Goal: Information Seeking & Learning: Learn about a topic

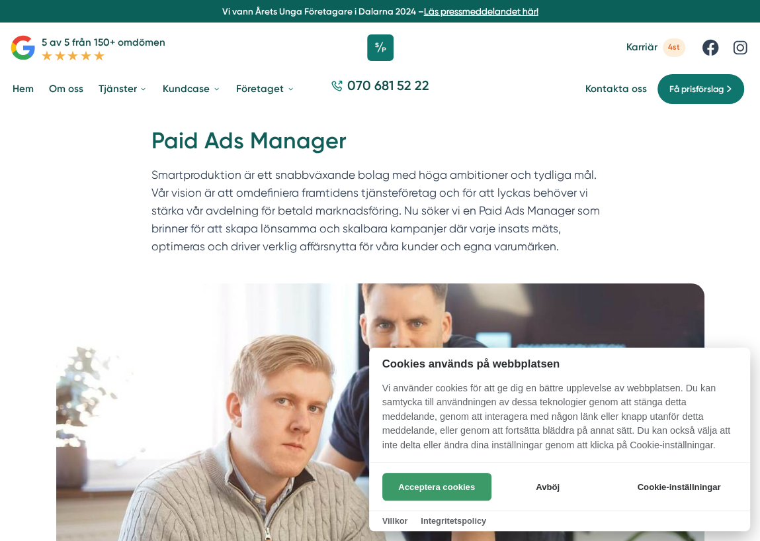
click at [447, 476] on button "Acceptera cookies" at bounding box center [436, 486] width 109 height 28
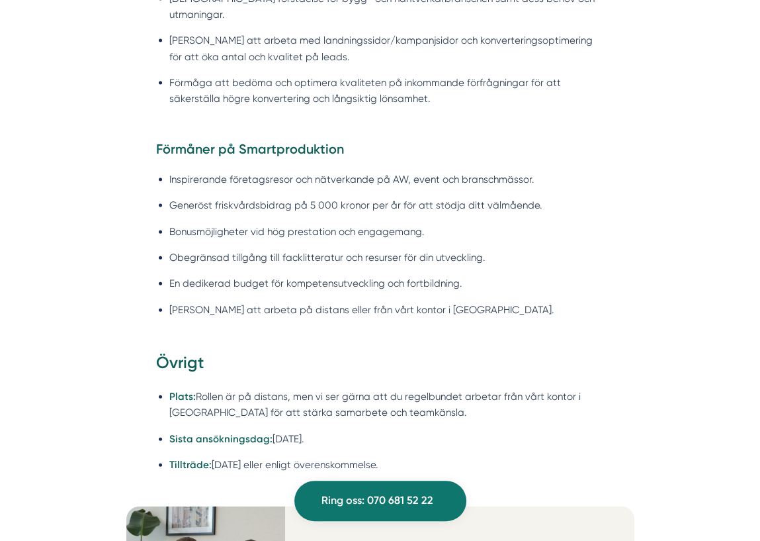
scroll to position [1674, 0]
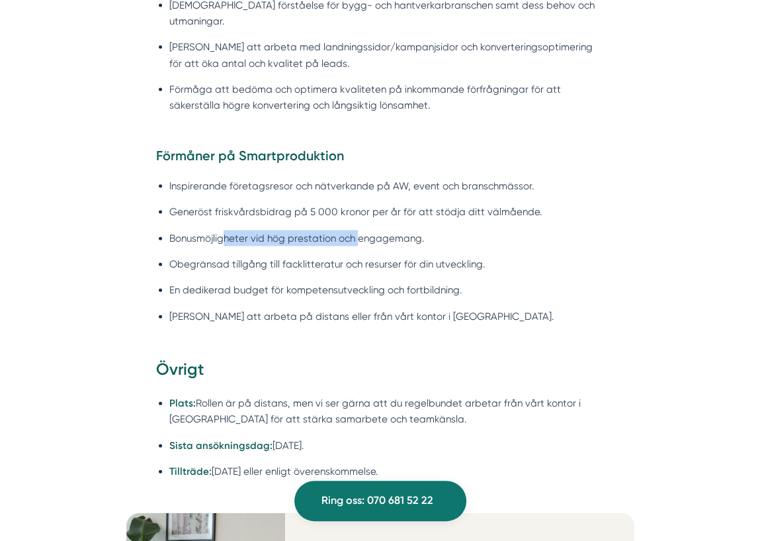
drag, startPoint x: 222, startPoint y: 223, endPoint x: 357, endPoint y: 223, distance: 135.6
click at [357, 230] on li "Bonusmöjligheter vid hög prestation och engagemang." at bounding box center [386, 238] width 435 height 16
click at [353, 256] on li "Obegränsad tillgång till facklitteratur och resurser för din utveckling." at bounding box center [386, 264] width 435 height 16
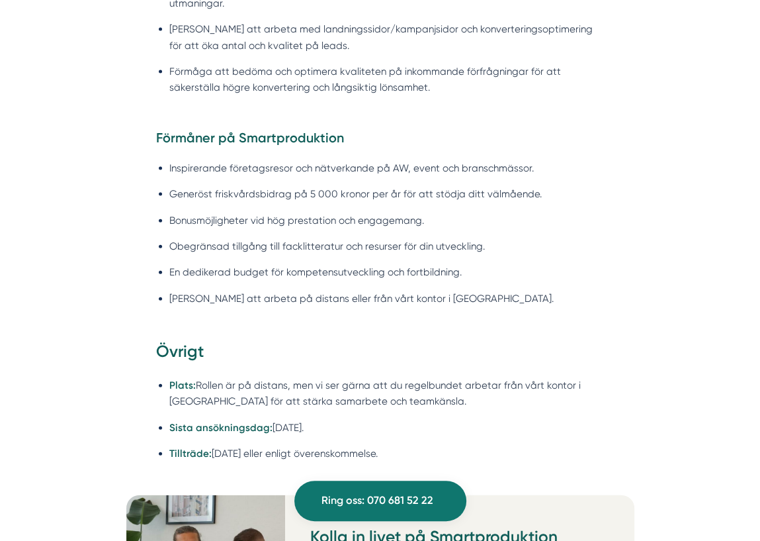
scroll to position [1698, 0]
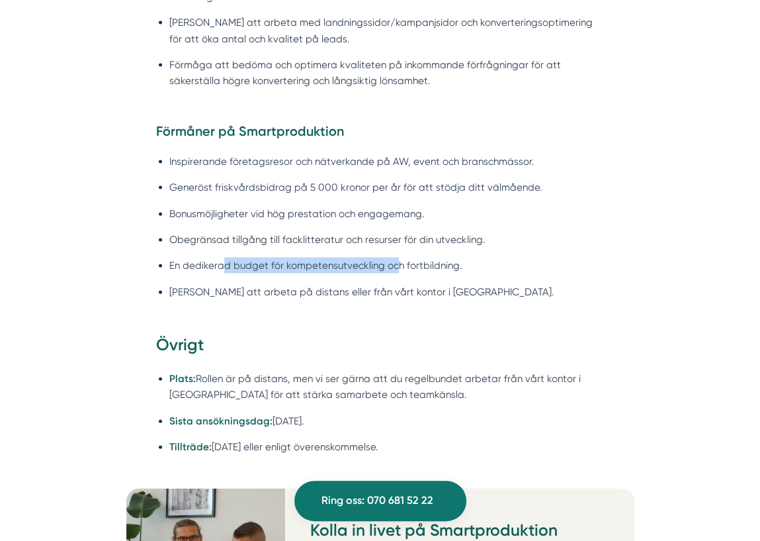
drag, startPoint x: 225, startPoint y: 246, endPoint x: 396, endPoint y: 246, distance: 170.7
click at [396, 257] on li "En dedikerad budget för kompetensutveckling och fortbildning." at bounding box center [386, 265] width 435 height 16
click at [357, 302] on div "Förmåner på Smartproduktion Inspirerande företagsresor och nätverkande på AW, e…" at bounding box center [380, 227] width 508 height 211
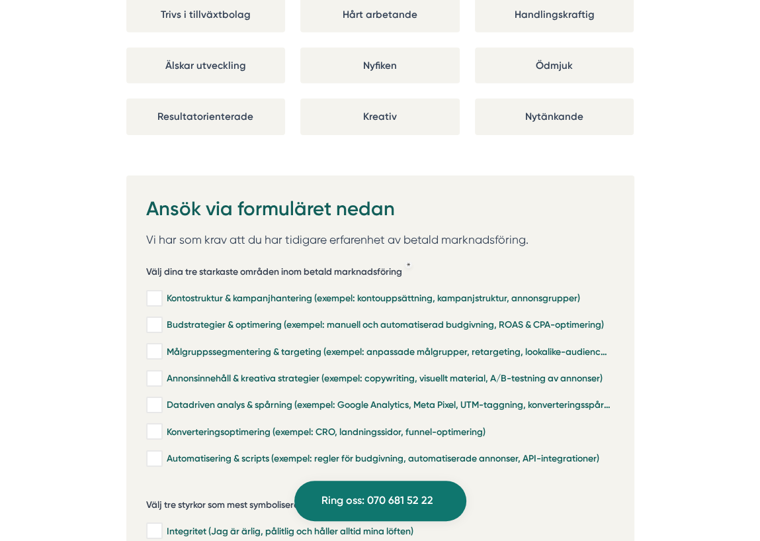
scroll to position [2531, 0]
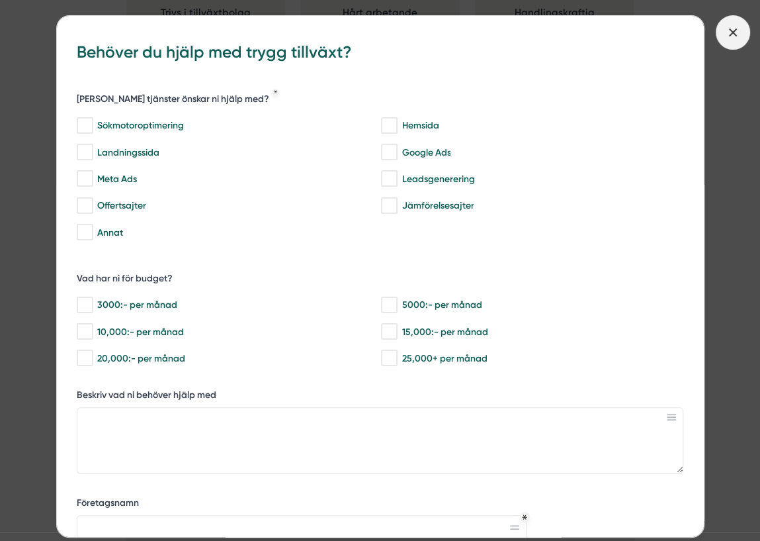
click at [731, 35] on icon at bounding box center [733, 32] width 15 height 15
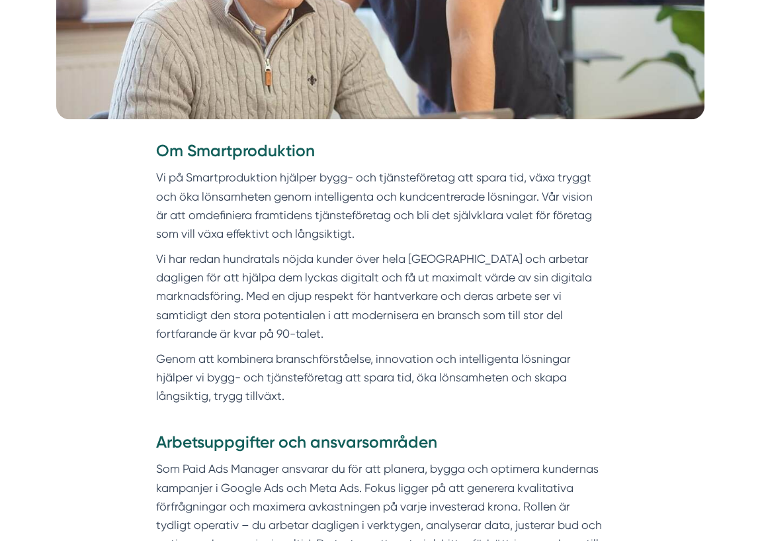
scroll to position [470, 0]
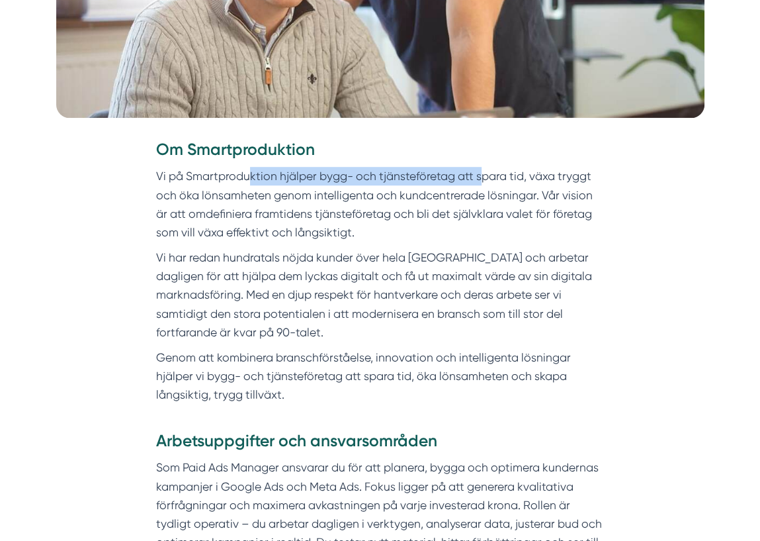
drag, startPoint x: 251, startPoint y: 179, endPoint x: 482, endPoint y: 183, distance: 230.9
click at [482, 183] on p "Vi på Smartproduktion hjälper bygg- och tjänsteföretag att spara tid, växa tryg…" at bounding box center [380, 204] width 448 height 75
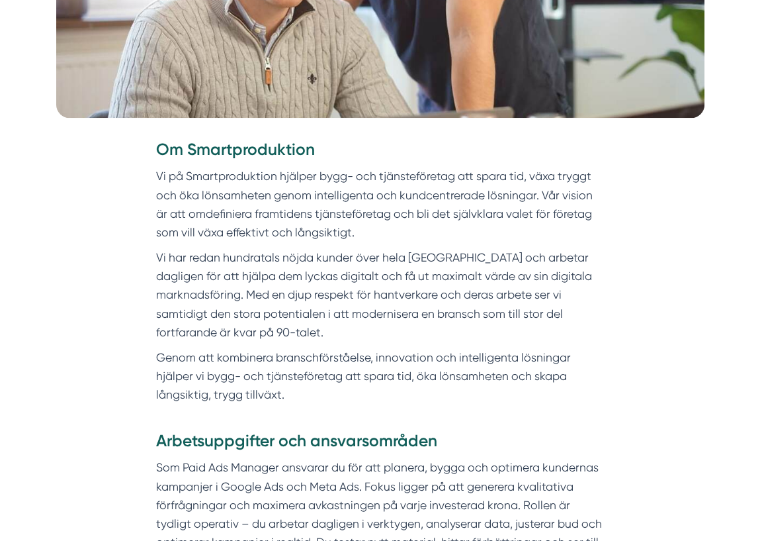
click at [460, 233] on p "Vi på Smartproduktion hjälper bygg- och tjänsteföretag att spara tid, växa tryg…" at bounding box center [380, 204] width 448 height 75
drag, startPoint x: 185, startPoint y: 195, endPoint x: 391, endPoint y: 198, distance: 205.8
click at [391, 198] on p "Vi på Smartproduktion hjälper bygg- och tjänsteföretag att spara tid, växa tryg…" at bounding box center [380, 204] width 448 height 75
click at [421, 257] on p "Vi har redan hundratals nöjda kunder över hela Sverige och arbetar dagligen för…" at bounding box center [380, 294] width 448 height 93
drag, startPoint x: 208, startPoint y: 213, endPoint x: 395, endPoint y: 214, distance: 187.2
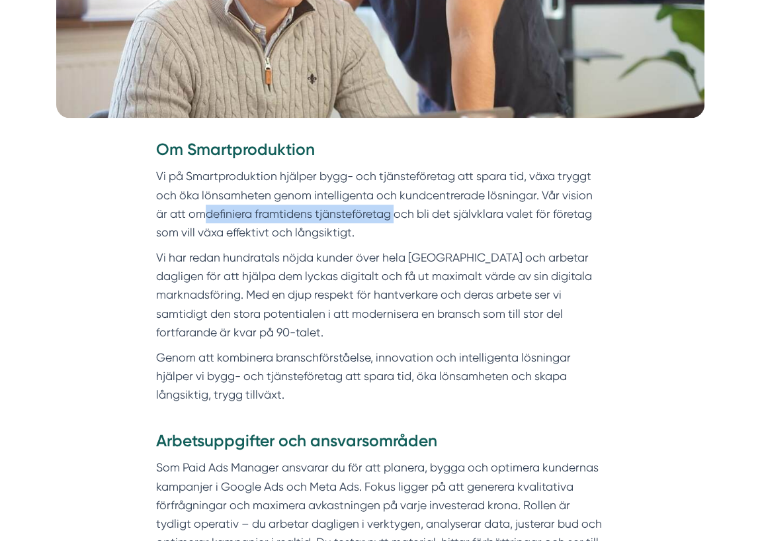
click at [395, 214] on p "Vi på Smartproduktion hjälper bygg- och tjänsteföretag att spara tid, växa tryg…" at bounding box center [380, 204] width 448 height 75
click at [376, 253] on p "Vi har redan hundratals nöjda kunder över hela Sverige och arbetar dagligen för…" at bounding box center [380, 294] width 448 height 93
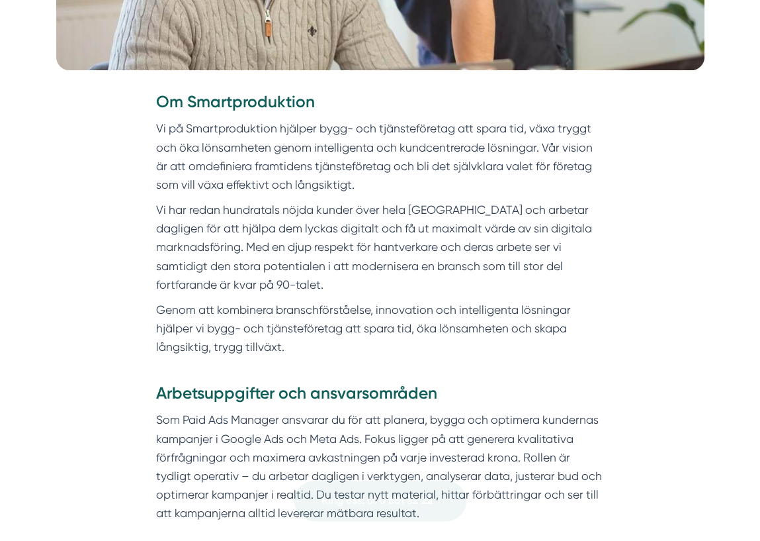
scroll to position [520, 0]
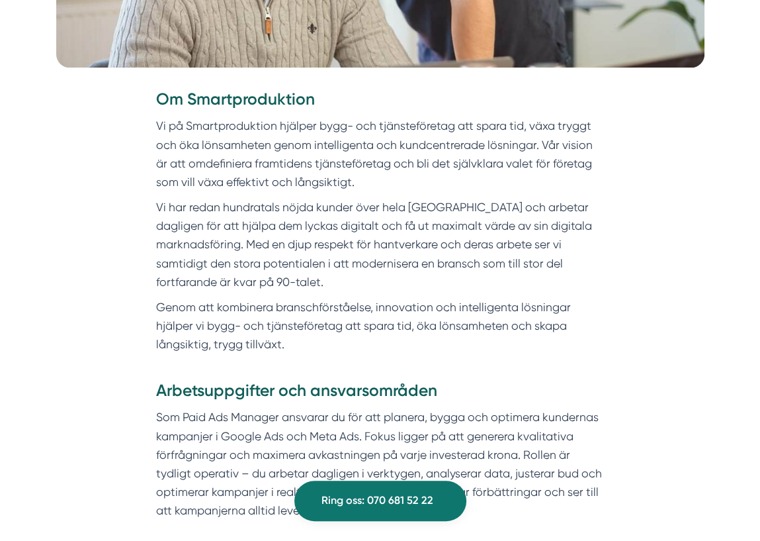
drag, startPoint x: 286, startPoint y: 208, endPoint x: 453, endPoint y: 211, distance: 167.4
click at [453, 211] on p "Vi har redan hundratals nöjda kunder över hela Sverige och arbetar dagligen för…" at bounding box center [380, 244] width 448 height 93
drag, startPoint x: 227, startPoint y: 226, endPoint x: 428, endPoint y: 228, distance: 201.1
click at [428, 228] on p "Vi har redan hundratals nöjda kunder över hela Sverige och arbetar dagligen för…" at bounding box center [380, 244] width 448 height 93
click at [359, 296] on div "Om Smartproduktion Vi på Smartproduktion hjälper bygg- och tjänsteföretag att s…" at bounding box center [380, 221] width 448 height 266
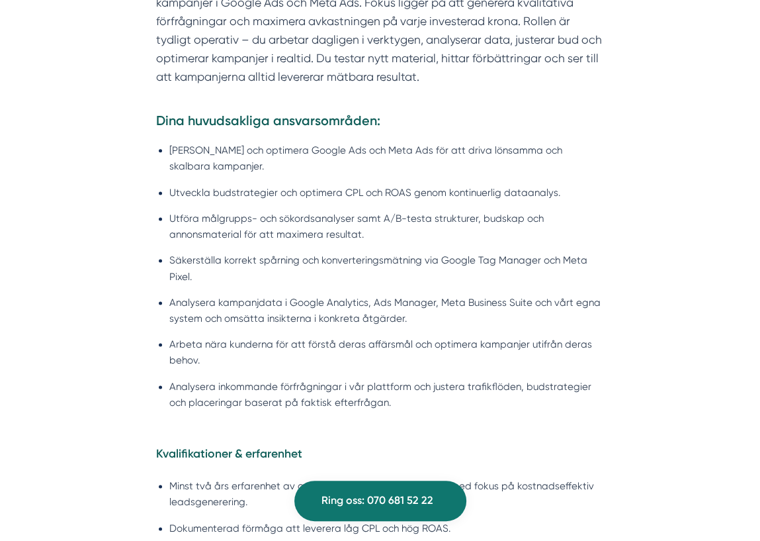
scroll to position [954, 0]
drag, startPoint x: 220, startPoint y: 195, endPoint x: 409, endPoint y: 193, distance: 189.2
click at [410, 193] on li "Utveckla budstrategier och optimera CPL och ROAS genom kontinuerlig dataanalys." at bounding box center [386, 192] width 435 height 16
click at [369, 243] on ul "Hantera och optimera Google Ads och Meta Ads för att driva lönsamma och skalbar…" at bounding box center [380, 280] width 448 height 292
drag, startPoint x: 285, startPoint y: 217, endPoint x: 423, endPoint y: 217, distance: 138.3
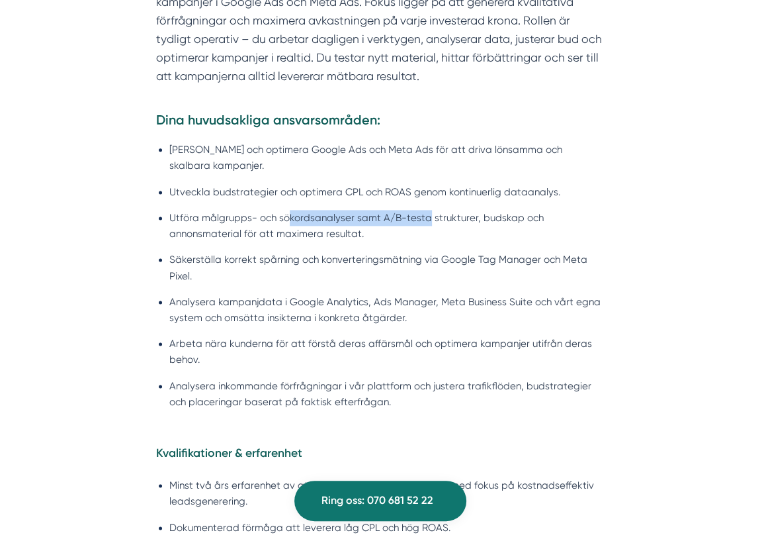
click at [423, 217] on li "Utföra målgrupps- och sökordsanalyser samt A/B-testa strukturer, budskap och an…" at bounding box center [386, 226] width 435 height 32
click at [421, 255] on li "Säkerställa korrekt spårning och konverteringsmätning via Google Tag Manager oc…" at bounding box center [386, 267] width 435 height 32
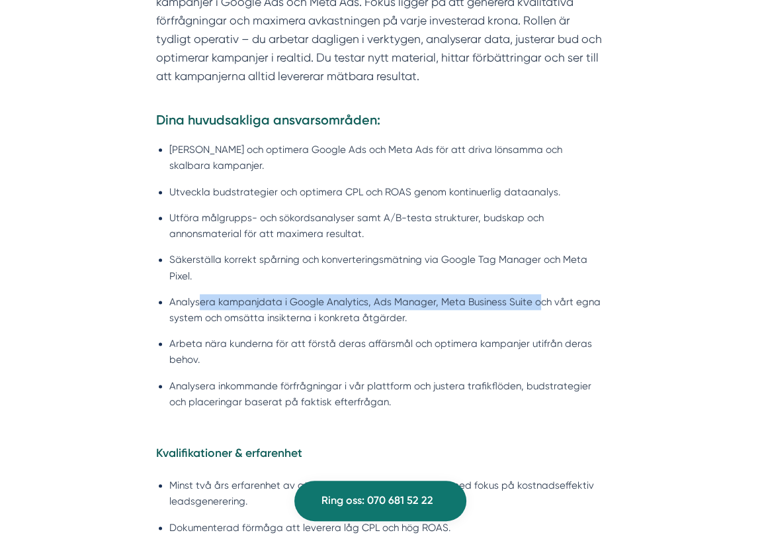
drag, startPoint x: 199, startPoint y: 296, endPoint x: 533, endPoint y: 309, distance: 333.7
click at [533, 309] on li "Analysera kampanjdata i Google Analytics, Ads Manager, Meta Business Suite och …" at bounding box center [386, 310] width 435 height 32
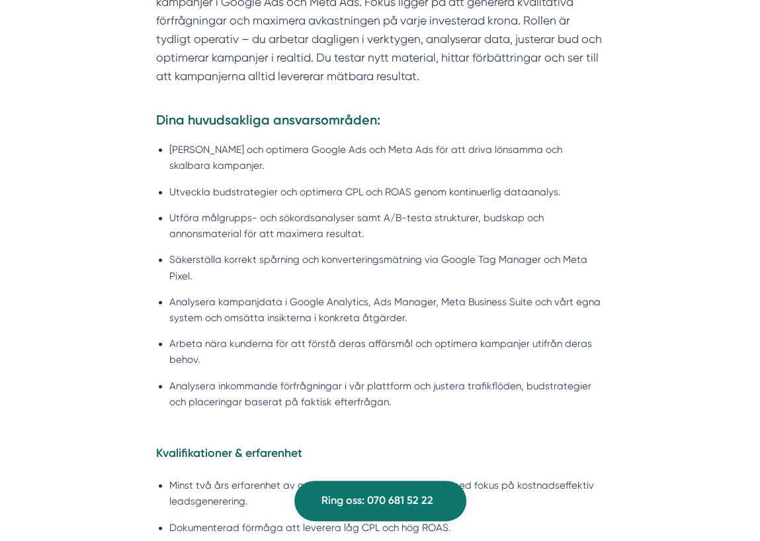
click at [527, 320] on li "Analysera kampanjdata i Google Analytics, Ads Manager, Meta Business Suite och …" at bounding box center [386, 310] width 435 height 32
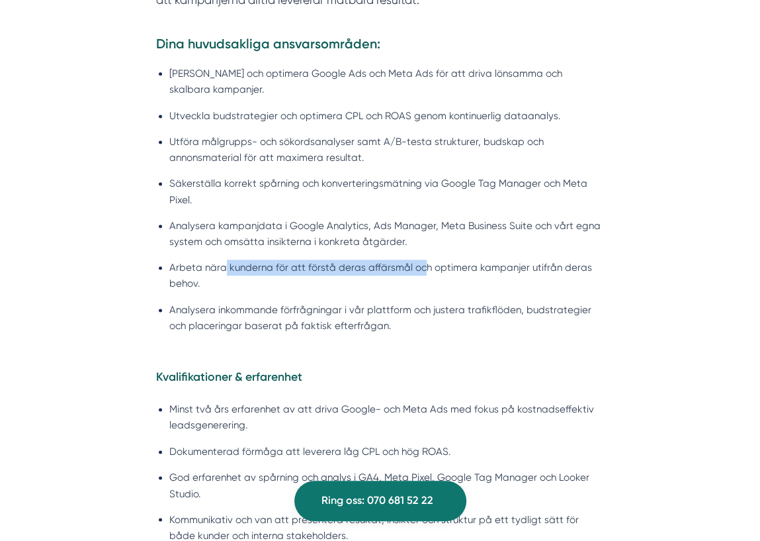
drag, startPoint x: 224, startPoint y: 269, endPoint x: 417, endPoint y: 269, distance: 192.5
click at [417, 269] on li "Arbeta nära kunderna för att förstå deras affärsmål och optimera kampanjer utif…" at bounding box center [386, 275] width 435 height 32
click at [408, 296] on ul "Hantera och optimera Google Ads och Meta Ads för att driva lönsamma och skalbar…" at bounding box center [380, 204] width 448 height 292
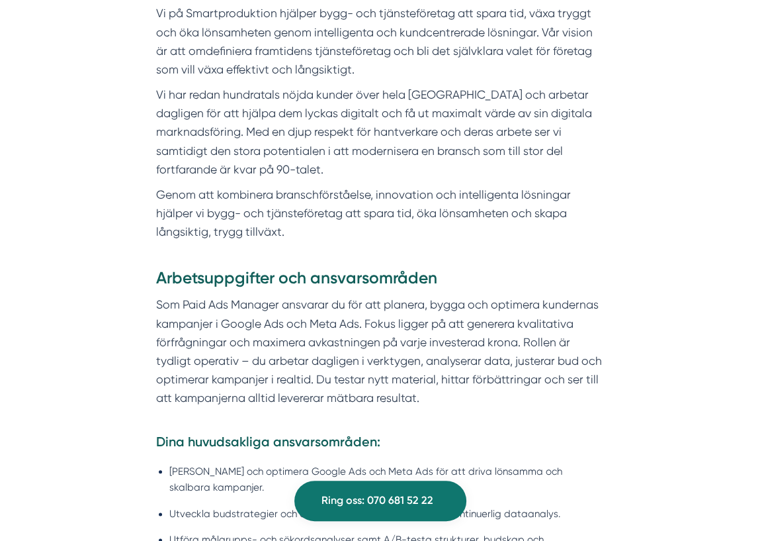
scroll to position [620, 0]
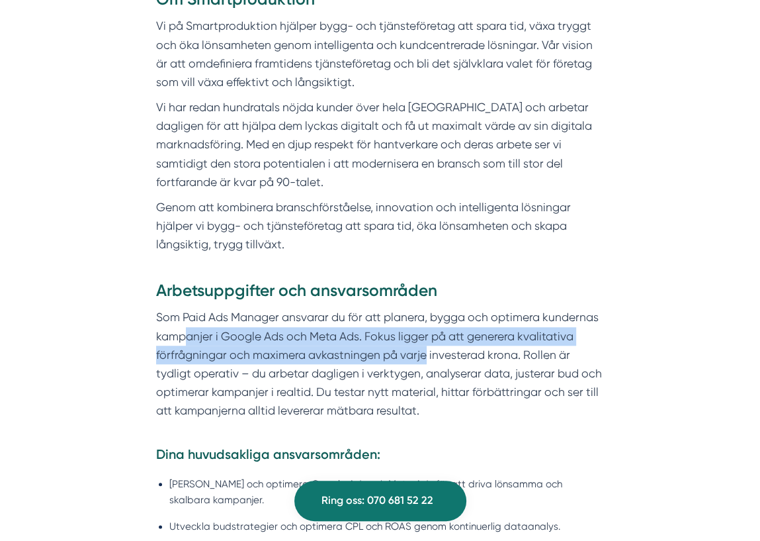
drag, startPoint x: 186, startPoint y: 336, endPoint x: 423, endPoint y: 345, distance: 237.7
click at [423, 345] on p "Som Paid Ads Manager ansvarar du för att planera, bygga och optimera kundernas …" at bounding box center [380, 373] width 448 height 130
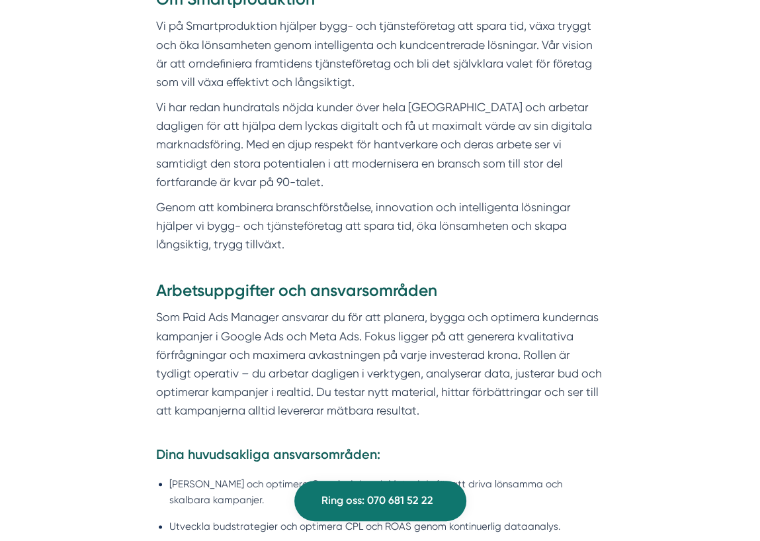
click at [430, 362] on p "Som Paid Ads Manager ansvarar du för att planera, bygga och optimera kundernas …" at bounding box center [380, 373] width 448 height 130
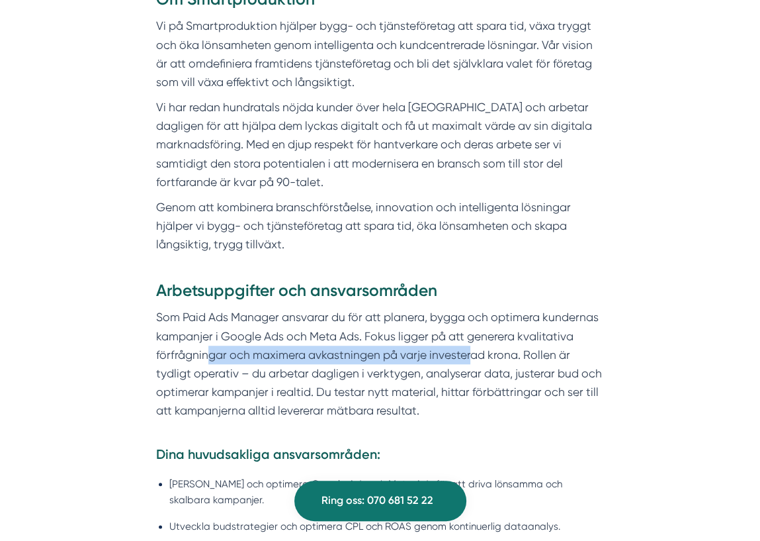
drag, startPoint x: 207, startPoint y: 357, endPoint x: 469, endPoint y: 359, distance: 262.0
click at [469, 359] on p "Som Paid Ads Manager ansvarar du för att planera, bygga och optimera kundernas …" at bounding box center [380, 373] width 448 height 130
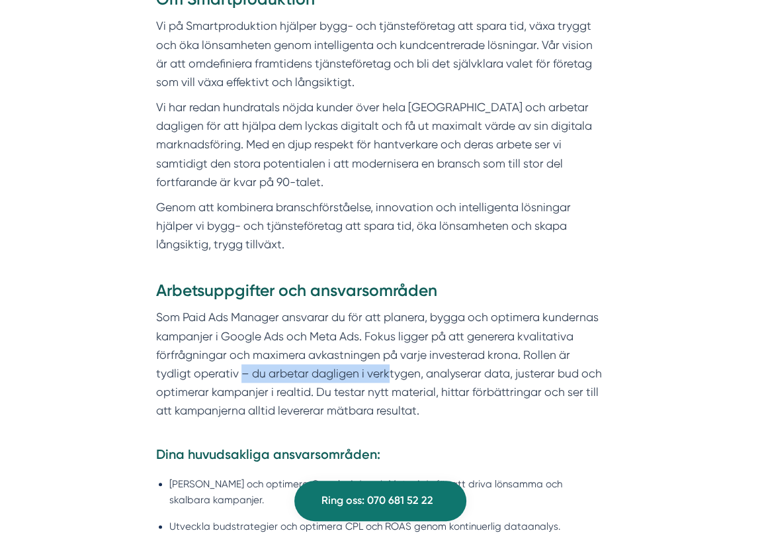
drag, startPoint x: 240, startPoint y: 376, endPoint x: 390, endPoint y: 374, distance: 150.2
click at [390, 374] on p "Som Paid Ads Manager ansvarar du för att planera, bygga och optimera kundernas …" at bounding box center [380, 373] width 448 height 130
click at [446, 412] on p "Som Paid Ads Manager ansvarar du för att planera, bygga och optimera kundernas …" at bounding box center [380, 373] width 448 height 130
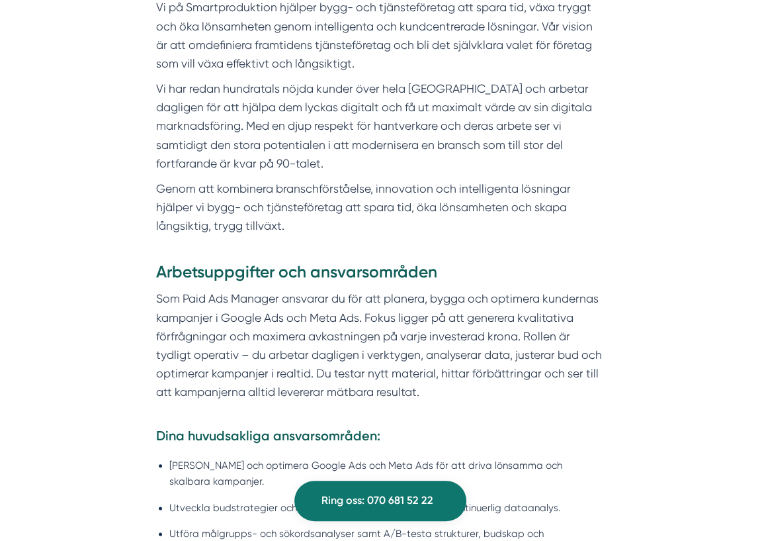
scroll to position [642, 0]
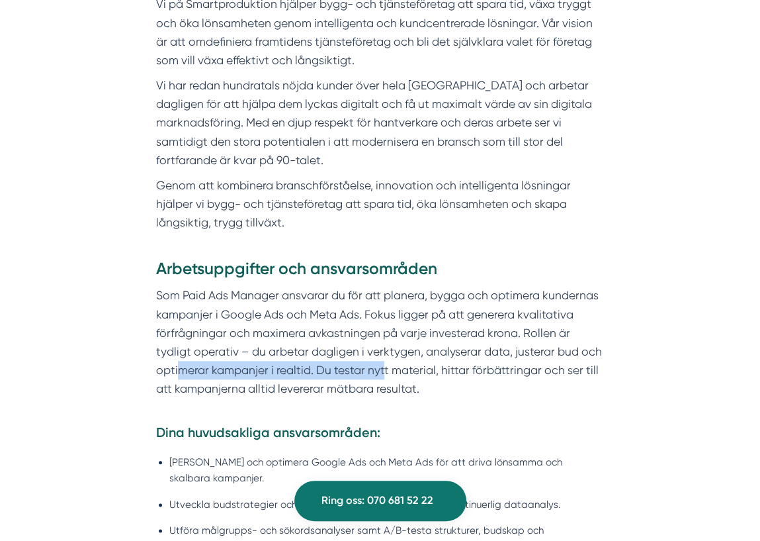
drag, startPoint x: 179, startPoint y: 368, endPoint x: 382, endPoint y: 369, distance: 203.1
click at [382, 369] on p "Som Paid Ads Manager ansvarar du för att planera, bygga och optimera kundernas …" at bounding box center [380, 351] width 448 height 130
click at [445, 398] on p "Som Paid Ads Manager ansvarar du för att planera, bygga och optimera kundernas …" at bounding box center [380, 351] width 448 height 130
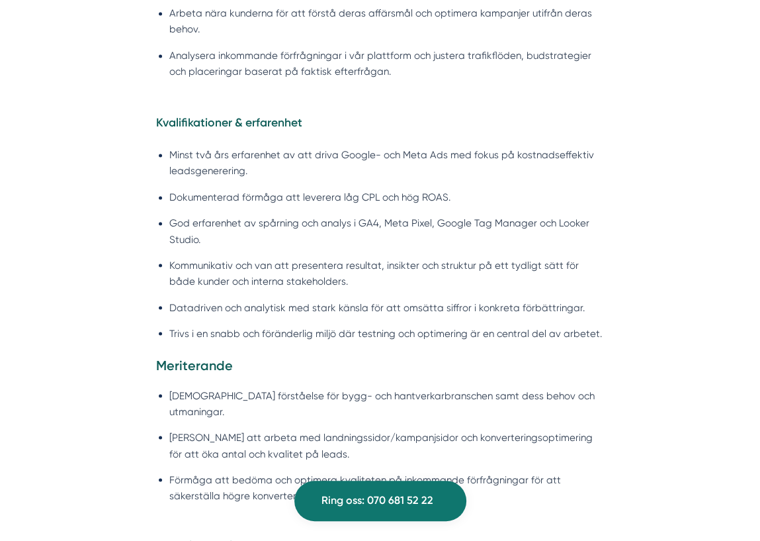
scroll to position [1284, 0]
drag, startPoint x: 239, startPoint y: 220, endPoint x: 389, endPoint y: 224, distance: 150.2
click at [389, 224] on li "God erfarenhet av spårning och analys i GA4, Meta Pixel, Google Tag Manager och…" at bounding box center [386, 232] width 435 height 32
click at [377, 272] on li "Kommunikativ och van att presentera resultat, insikter och struktur på ett tydl…" at bounding box center [386, 273] width 435 height 32
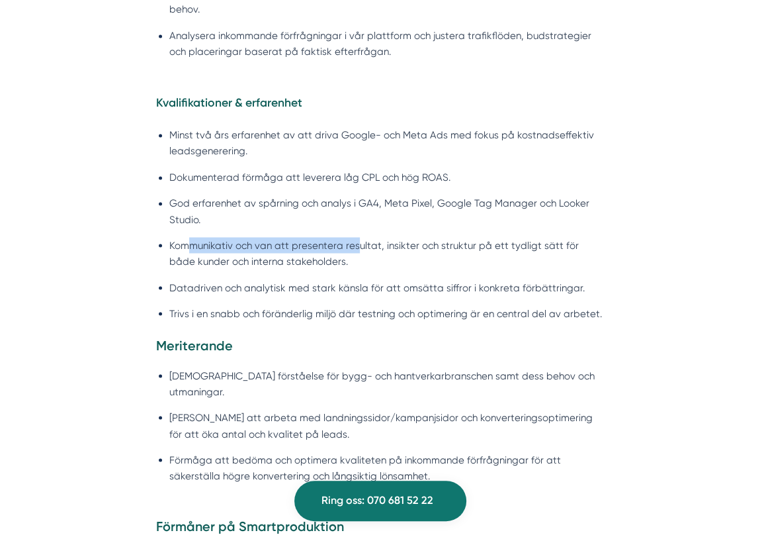
drag, startPoint x: 192, startPoint y: 245, endPoint x: 355, endPoint y: 249, distance: 163.5
click at [355, 249] on li "Kommunikativ och van att presentera resultat, insikter och struktur på ett tydl…" at bounding box center [386, 253] width 435 height 32
click at [363, 267] on li "Kommunikativ och van att presentera resultat, insikter och struktur på ett tydl…" at bounding box center [386, 253] width 435 height 32
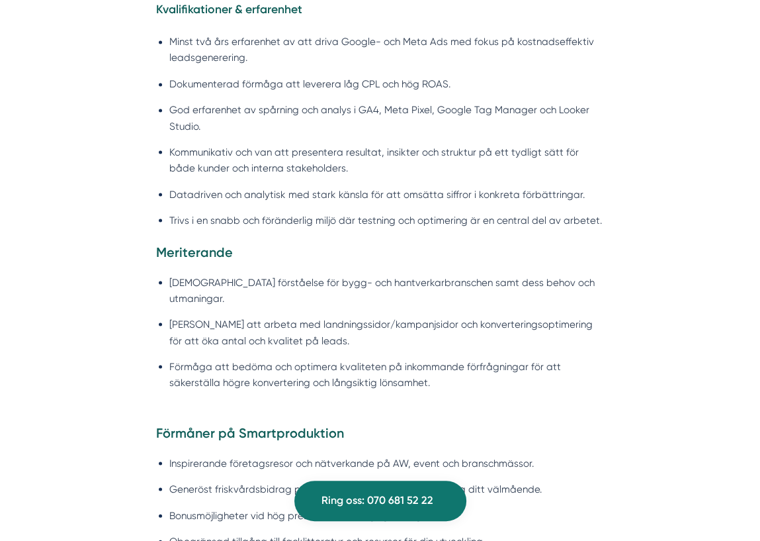
scroll to position [1419, 0]
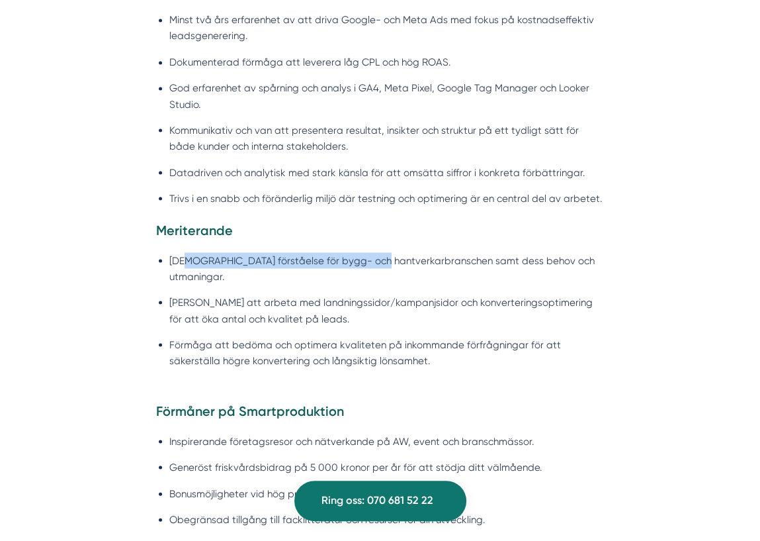
drag, startPoint x: 188, startPoint y: 262, endPoint x: 376, endPoint y: 265, distance: 187.9
click at [376, 265] on li "God förståelse för bygg- och hantverkarbranschen samt dess behov och utmaningar." at bounding box center [386, 268] width 435 height 32
click at [367, 303] on li "Vana att arbeta med landningssidor/kampanjsidor och konverteringsoptimering för…" at bounding box center [386, 310] width 435 height 32
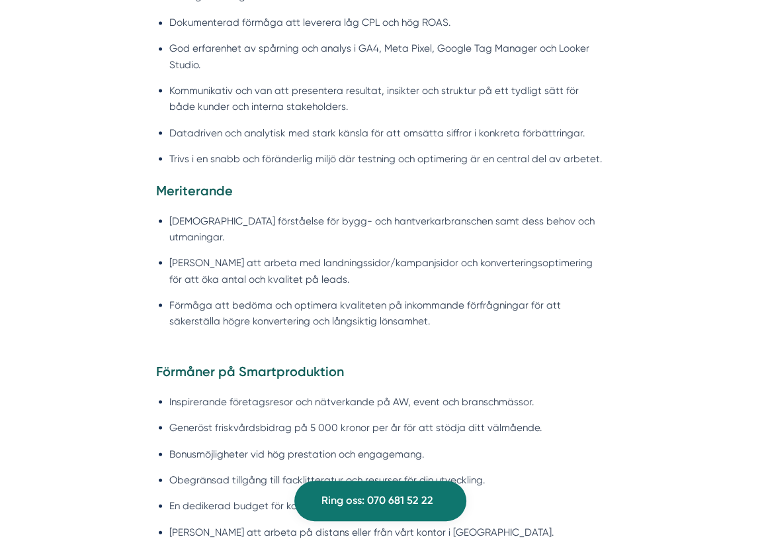
scroll to position [1458, 0]
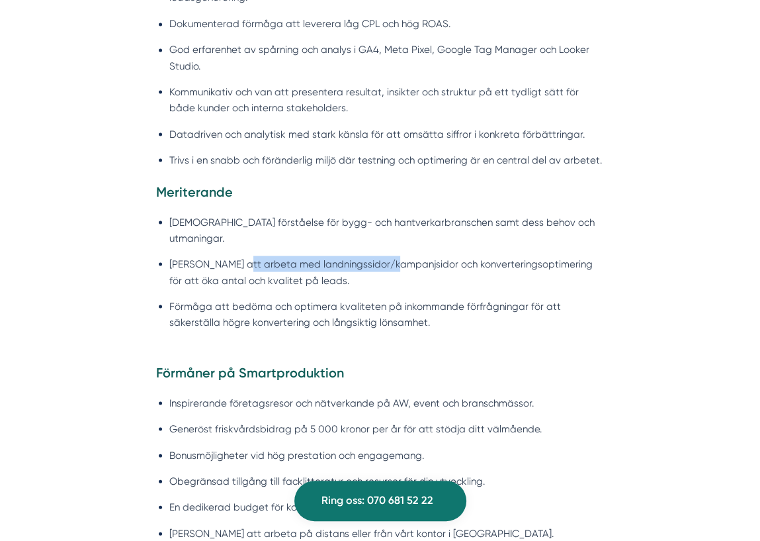
drag, startPoint x: 241, startPoint y: 244, endPoint x: 395, endPoint y: 245, distance: 153.5
click at [395, 255] on li "Vana att arbeta med landningssidor/kampanjsidor och konverteringsoptimering för…" at bounding box center [386, 271] width 435 height 32
click at [438, 274] on ul "God förståelse för bygg- och hantverkarbranschen samt dess behov och utmaningar…" at bounding box center [380, 275] width 448 height 140
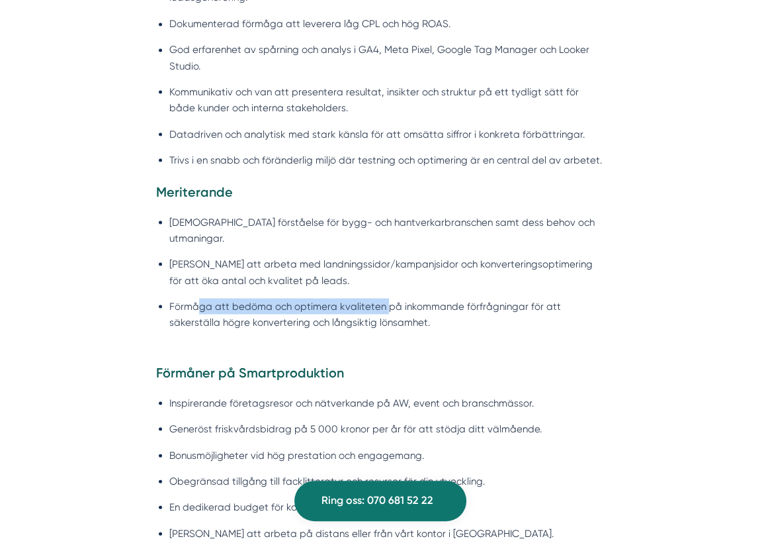
drag, startPoint x: 197, startPoint y: 292, endPoint x: 381, endPoint y: 292, distance: 183.9
click at [384, 298] on li "Förmåga att bedöma och optimera kvaliteten på inkommande förfrågningar för att …" at bounding box center [386, 314] width 435 height 32
click at [382, 318] on ul "God förståelse för bygg- och hantverkarbranschen samt dess behov och utmaningar…" at bounding box center [380, 275] width 448 height 140
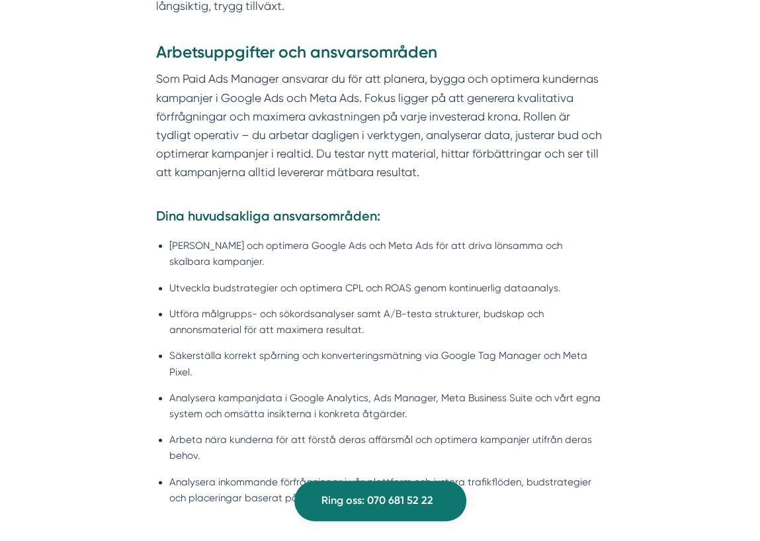
scroll to position [871, 0]
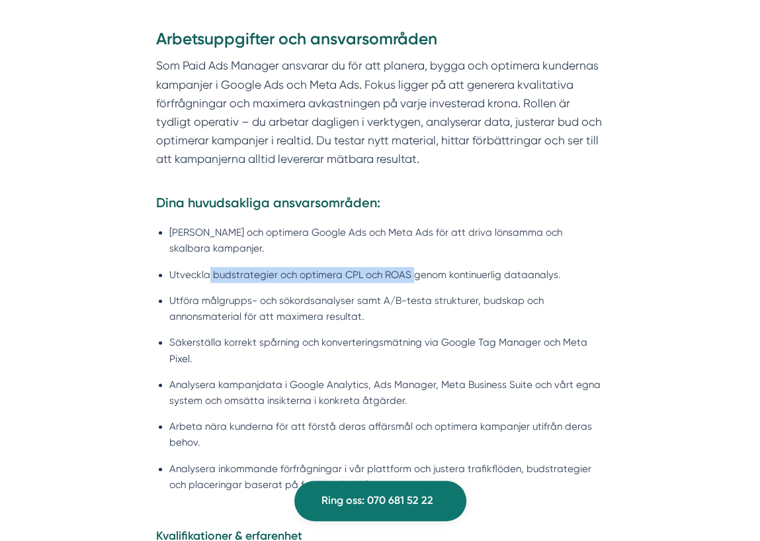
drag, startPoint x: 207, startPoint y: 269, endPoint x: 410, endPoint y: 271, distance: 203.1
click at [410, 271] on li "Utveckla budstrategier och optimera CPL och ROAS genom kontinuerlig dataanalys." at bounding box center [386, 275] width 435 height 16
click at [390, 315] on li "Utföra målgrupps- och sökordsanalyser samt A/B-testa strukturer, budskap och an…" at bounding box center [386, 308] width 435 height 32
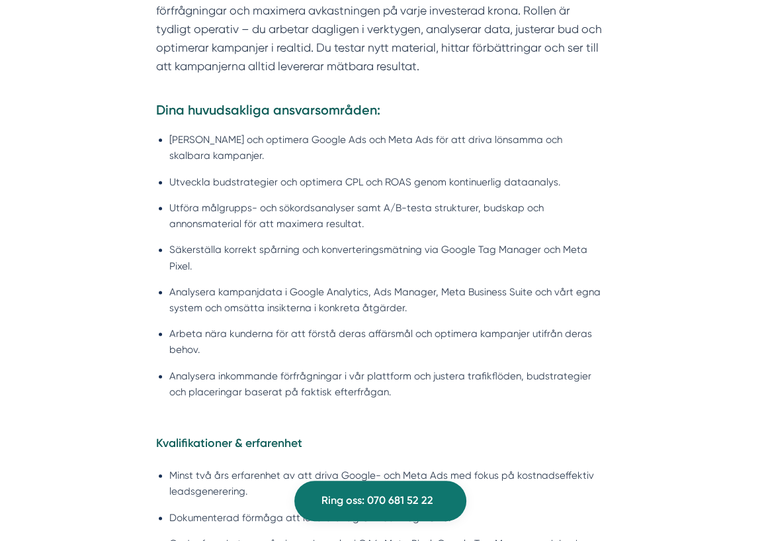
scroll to position [963, 0]
drag, startPoint x: 183, startPoint y: 292, endPoint x: 408, endPoint y: 293, distance: 225.6
click at [408, 293] on li "Analysera kampanjdata i Google Analytics, Ads Manager, Meta Business Suite och …" at bounding box center [386, 300] width 435 height 32
click at [415, 310] on li "Analysera kampanjdata i Google Analytics, Ads Manager, Meta Business Suite och …" at bounding box center [386, 300] width 435 height 32
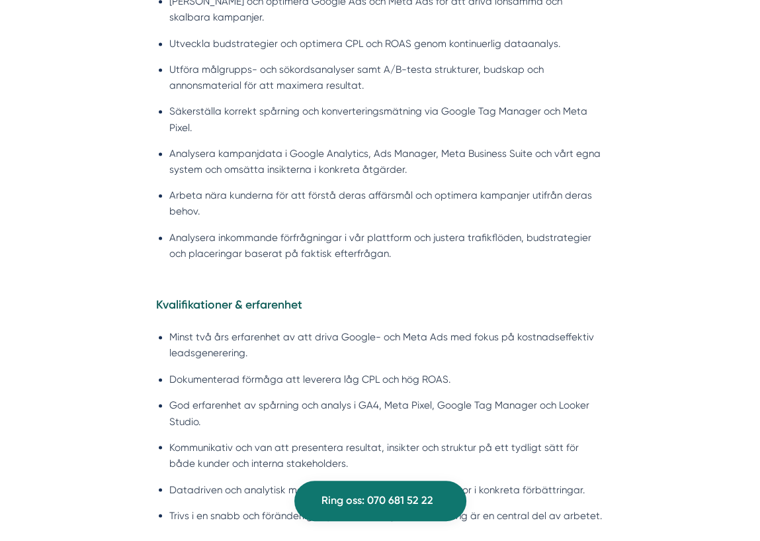
scroll to position [1105, 0]
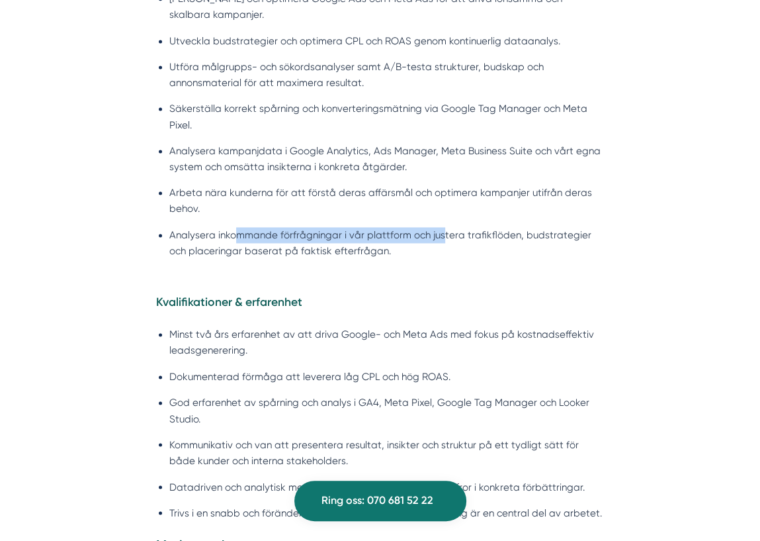
drag, startPoint x: 235, startPoint y: 233, endPoint x: 439, endPoint y: 233, distance: 204.4
click at [439, 233] on li "Analysera inkommande förfrågningar i vår plattform och justera trafikflöden, bu…" at bounding box center [386, 243] width 435 height 32
click at [419, 272] on ul "Hantera och optimera Google Ads och Meta Ads för att driva lönsamma och skalbar…" at bounding box center [380, 129] width 448 height 292
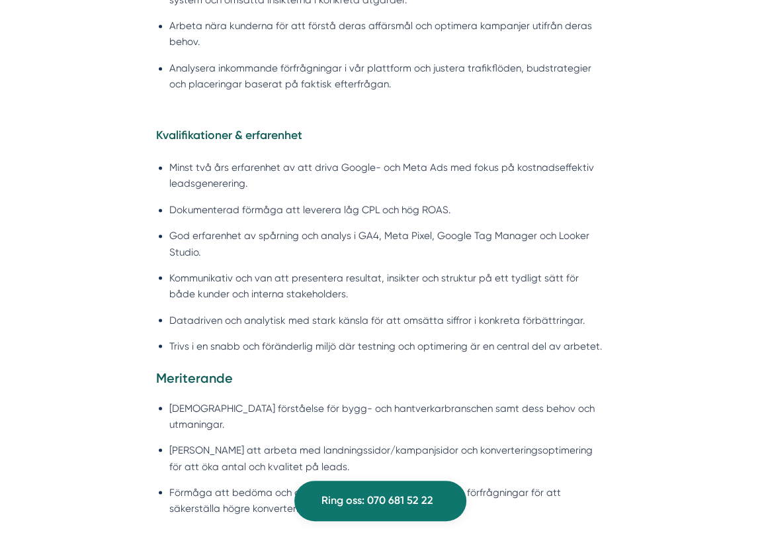
scroll to position [1272, 0]
drag, startPoint x: 227, startPoint y: 233, endPoint x: 378, endPoint y: 232, distance: 151.5
click at [378, 232] on li "God erfarenhet av spårning och analys i GA4, Meta Pixel, Google Tag Manager och…" at bounding box center [386, 243] width 435 height 32
click at [337, 265] on ul "Minst två års erfarenhet av att driva Google- och Meta Ads med fokus på kostnad…" at bounding box center [380, 260] width 448 height 218
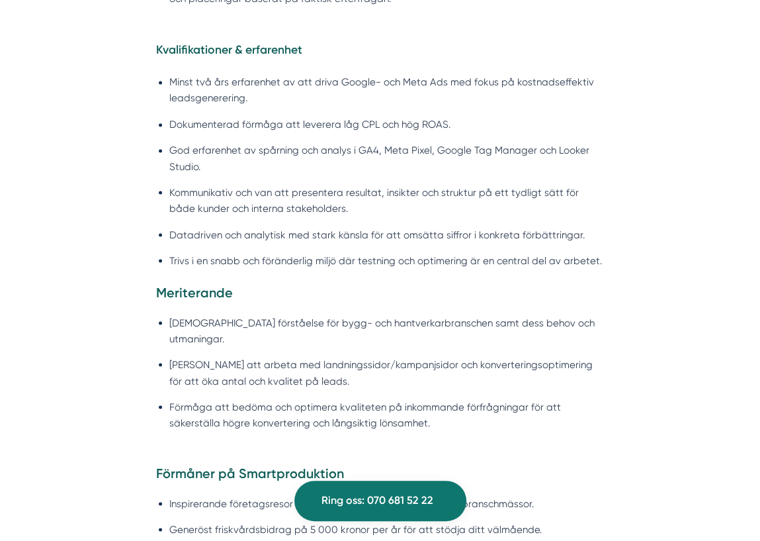
scroll to position [1360, 0]
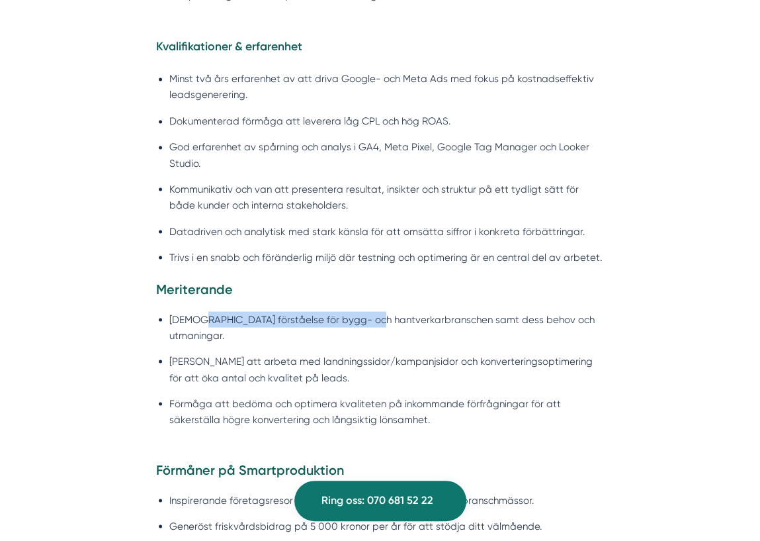
drag, startPoint x: 202, startPoint y: 317, endPoint x: 364, endPoint y: 317, distance: 161.4
click at [364, 317] on li "God förståelse för bygg- och hantverkarbranschen samt dess behov och utmaningar." at bounding box center [386, 327] width 435 height 32
click at [354, 353] on li "Vana att arbeta med landningssidor/kampanjsidor och konverteringsoptimering för…" at bounding box center [386, 369] width 435 height 32
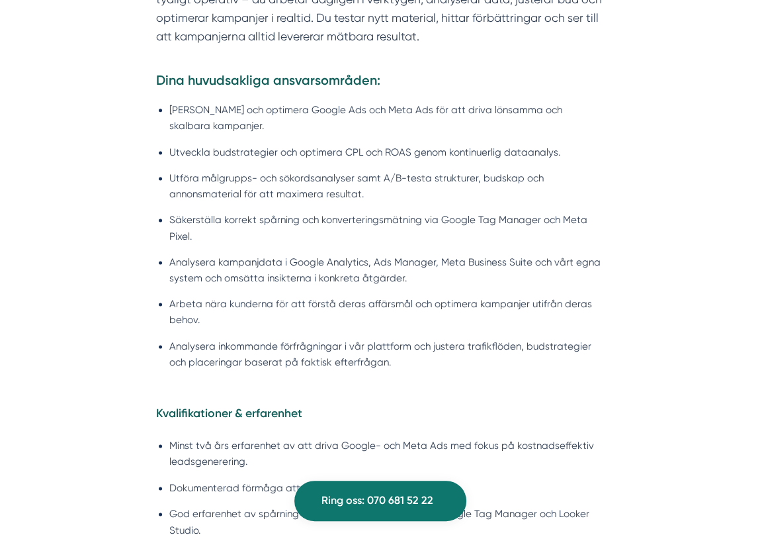
scroll to position [977, 0]
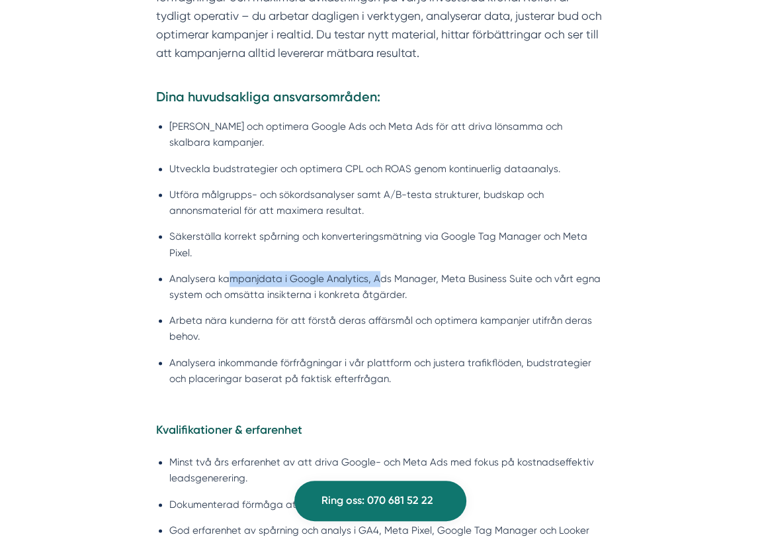
drag, startPoint x: 227, startPoint y: 279, endPoint x: 377, endPoint y: 279, distance: 150.2
click at [377, 279] on li "Analysera kampanjdata i Google Analytics, Ads Manager, Meta Business Suite och …" at bounding box center [386, 287] width 435 height 32
click at [233, 242] on li "Säkerställa korrekt spårning och konverteringsmätning via Google Tag Manager oc…" at bounding box center [386, 244] width 435 height 32
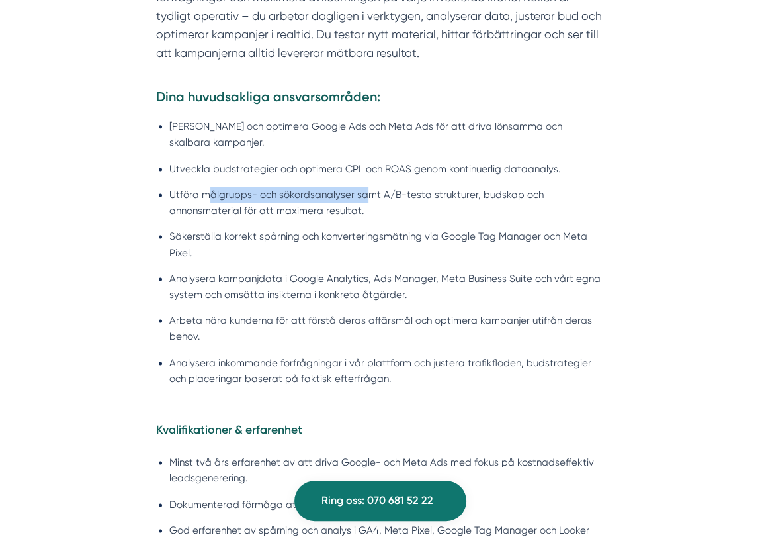
drag, startPoint x: 210, startPoint y: 193, endPoint x: 365, endPoint y: 193, distance: 154.8
click at [365, 193] on li "Utföra målgrupps- och sökordsanalyser samt A/B-testa strukturer, budskap och an…" at bounding box center [386, 203] width 435 height 32
click at [376, 208] on li "Utföra målgrupps- och sökordsanalyser samt A/B-testa strukturer, budskap och an…" at bounding box center [386, 203] width 435 height 32
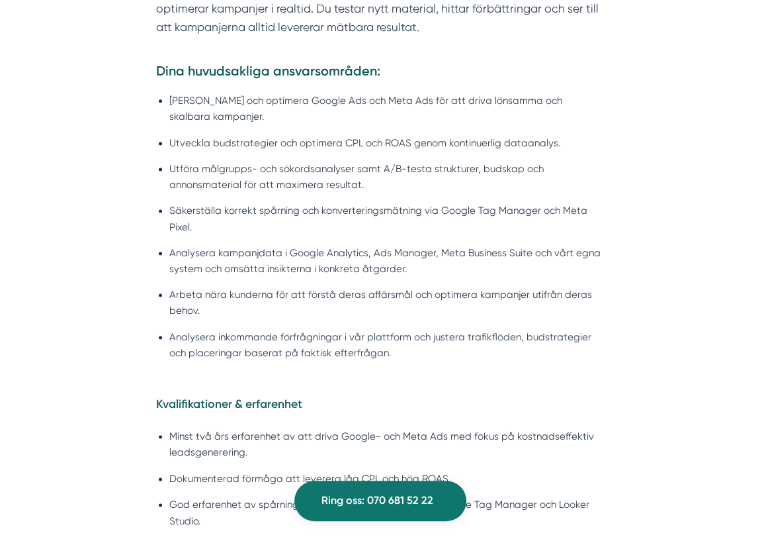
scroll to position [1004, 0]
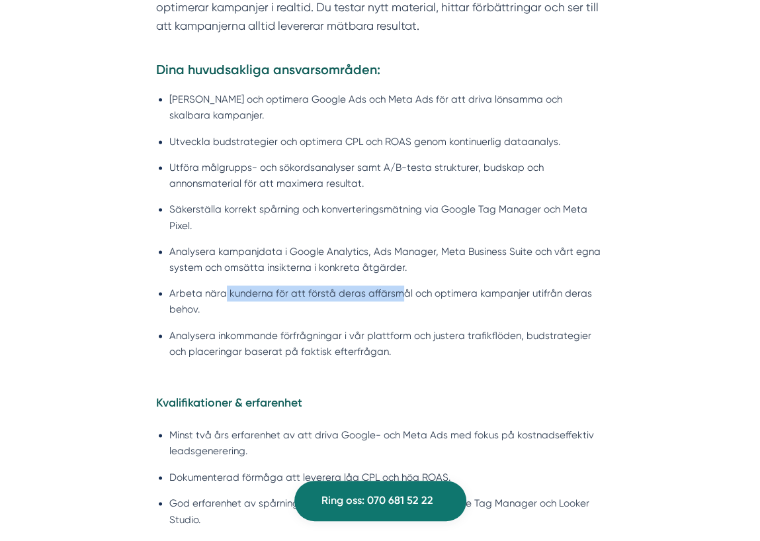
drag, startPoint x: 224, startPoint y: 291, endPoint x: 392, endPoint y: 288, distance: 168.1
click at [392, 288] on li "Arbeta nära kunderna för att förstå deras affärsmål och optimera kampanjer utif…" at bounding box center [386, 301] width 435 height 32
click at [415, 313] on li "Arbeta nära kunderna för att förstå deras affärsmål och optimera kampanjer utif…" at bounding box center [386, 301] width 435 height 32
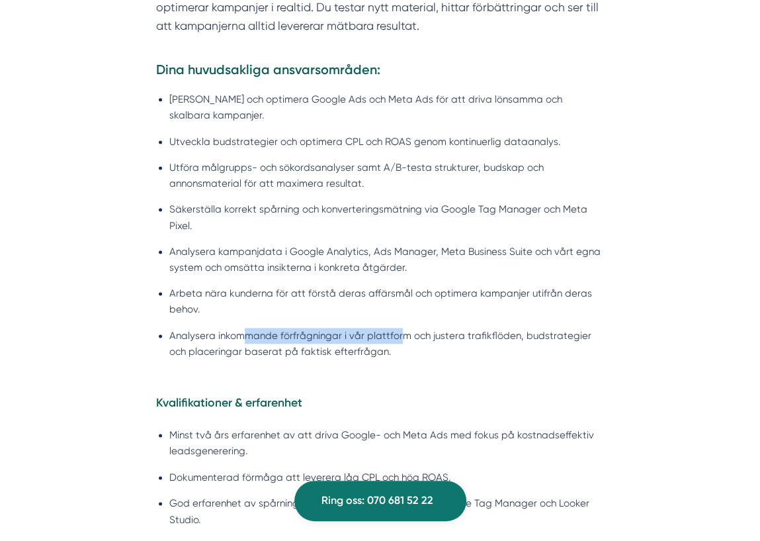
drag, startPoint x: 242, startPoint y: 337, endPoint x: 401, endPoint y: 339, distance: 158.8
click at [401, 339] on li "Analysera inkommande förfrågningar i vår plattform och justera trafikflöden, bu…" at bounding box center [386, 343] width 435 height 32
click at [408, 351] on li "Analysera inkommande förfrågningar i vår plattform och justera trafikflöden, bu…" at bounding box center [386, 343] width 435 height 32
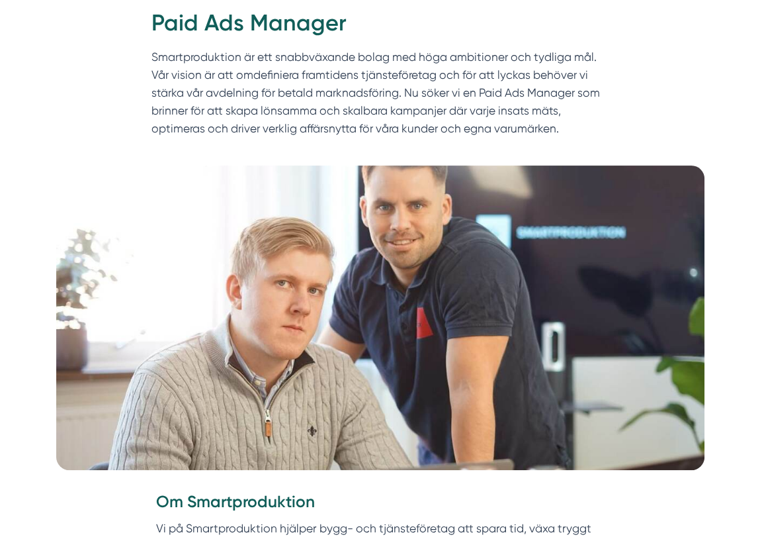
scroll to position [0, 0]
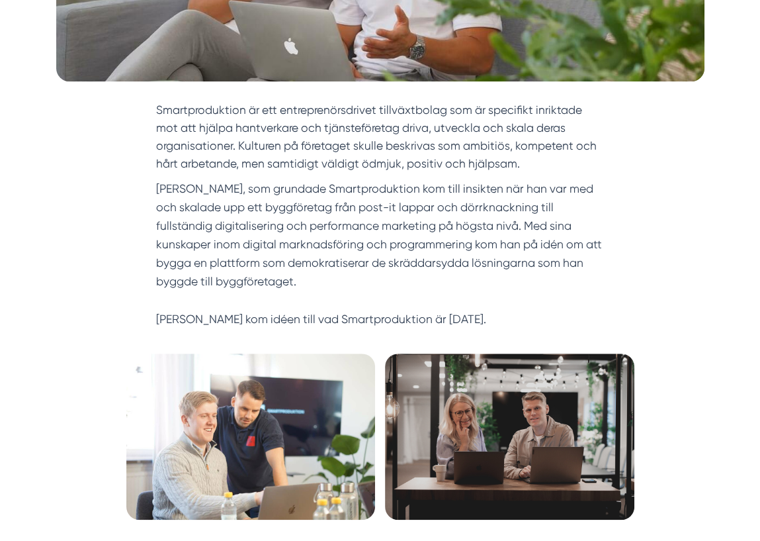
scroll to position [410, 0]
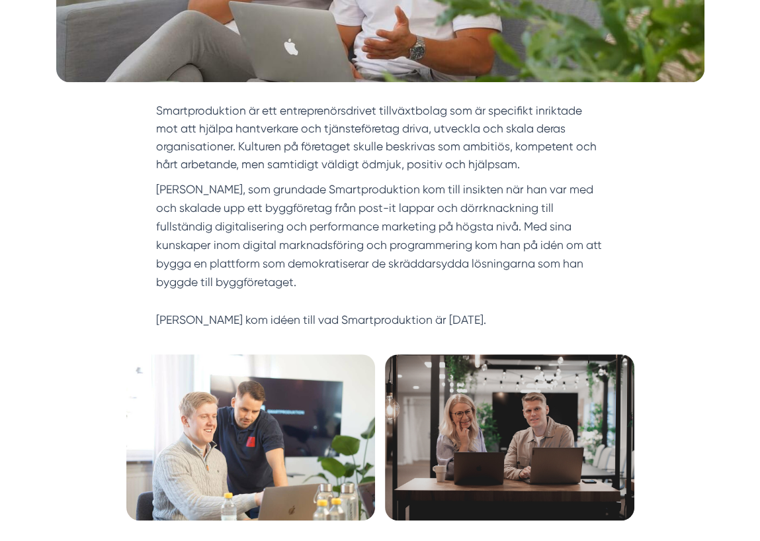
drag, startPoint x: 322, startPoint y: 130, endPoint x: 439, endPoint y: 132, distance: 116.5
click at [439, 132] on section "Smartproduktion är ett entreprenörsdrivet tillväxtbolag som är specifikt inrikt…" at bounding box center [380, 140] width 448 height 77
drag, startPoint x: 284, startPoint y: 121, endPoint x: 402, endPoint y: 122, distance: 117.1
click at [402, 122] on section "Smartproduktion är ett entreprenörsdrivet tillväxtbolag som är specifikt inrikt…" at bounding box center [380, 140] width 448 height 77
click at [337, 140] on section "Smartproduktion är ett entreprenörsdrivet tillväxtbolag som är specifikt inrikt…" at bounding box center [380, 140] width 448 height 77
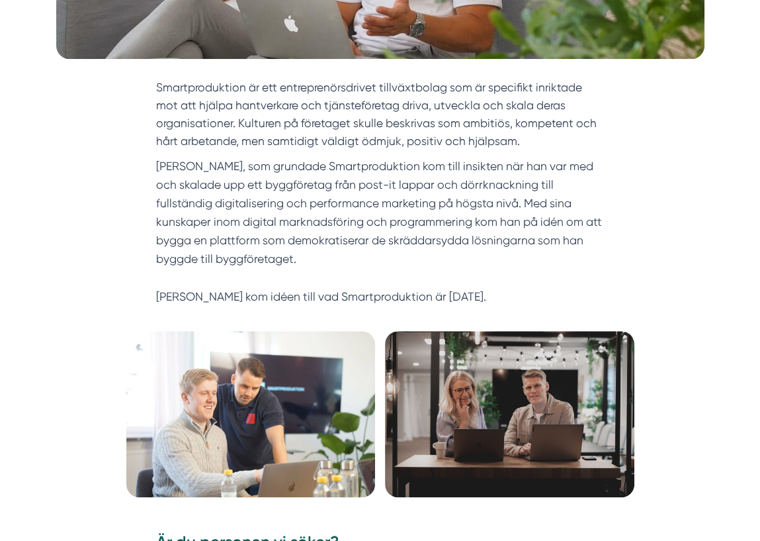
scroll to position [417, 0]
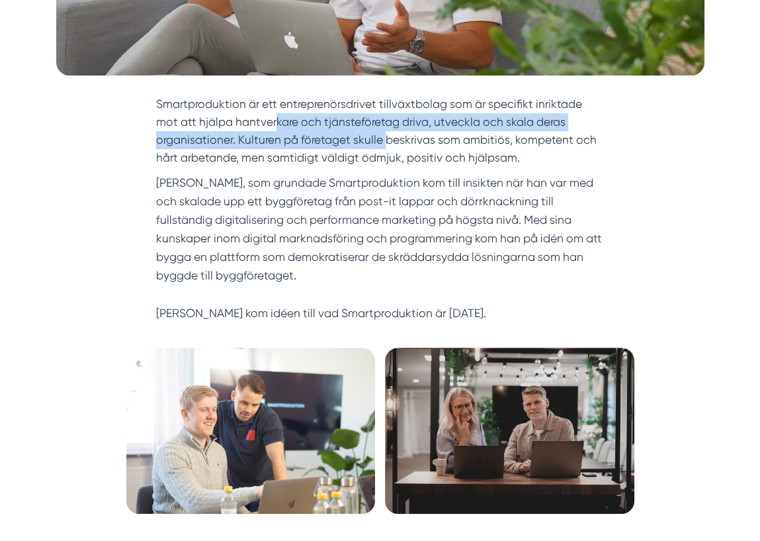
drag, startPoint x: 275, startPoint y: 125, endPoint x: 387, endPoint y: 133, distance: 112.8
click at [387, 132] on section "Smartproduktion är ett entreprenörsdrivet tillväxtbolag som är specifikt inrikt…" at bounding box center [380, 133] width 448 height 77
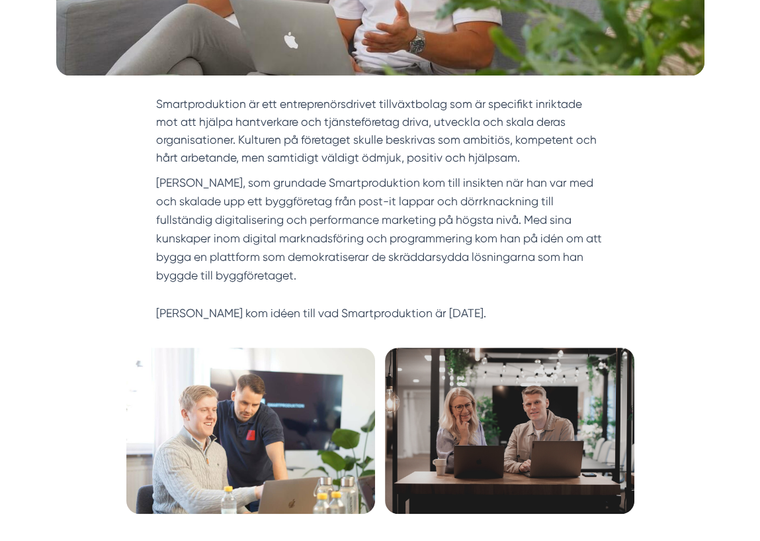
click at [380, 177] on p "Victor, som grundade Smartproduktion kom till insikten när han var med och skal…" at bounding box center [380, 248] width 448 height 150
drag, startPoint x: 203, startPoint y: 229, endPoint x: 387, endPoint y: 245, distance: 184.7
click at [387, 245] on p "Victor, som grundade Smartproduktion kom till insikten när han var med och skal…" at bounding box center [380, 248] width 448 height 150
click at [410, 277] on p "Victor, som grundade Smartproduktion kom till insikten när han var med och skal…" at bounding box center [380, 248] width 448 height 150
drag, startPoint x: 324, startPoint y: 139, endPoint x: 482, endPoint y: 147, distance: 158.3
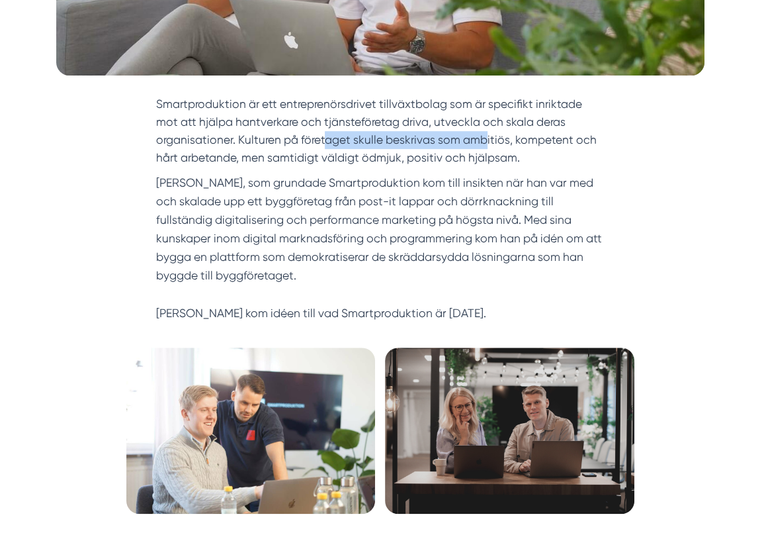
click at [482, 147] on section "Smartproduktion är ett entreprenörsdrivet tillväxtbolag som är specifikt inrikt…" at bounding box center [380, 133] width 448 height 77
click at [369, 188] on p "Victor, som grundade Smartproduktion kom till insikten när han var med och skal…" at bounding box center [380, 248] width 448 height 150
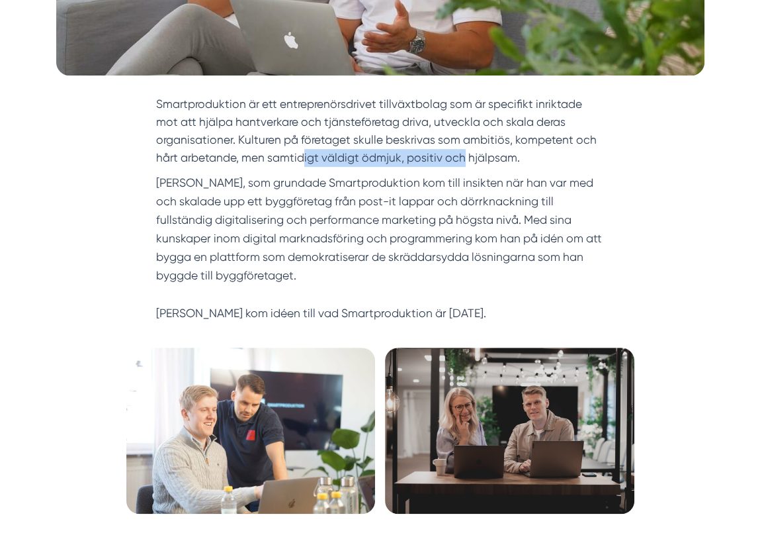
drag, startPoint x: 304, startPoint y: 152, endPoint x: 460, endPoint y: 153, distance: 156.1
click at [460, 153] on section "Smartproduktion är ett entreprenörsdrivet tillväxtbolag som är specifikt inrikt…" at bounding box center [380, 133] width 448 height 77
click at [412, 191] on p "Victor, som grundade Smartproduktion kom till insikten när han var med och skal…" at bounding box center [380, 248] width 448 height 150
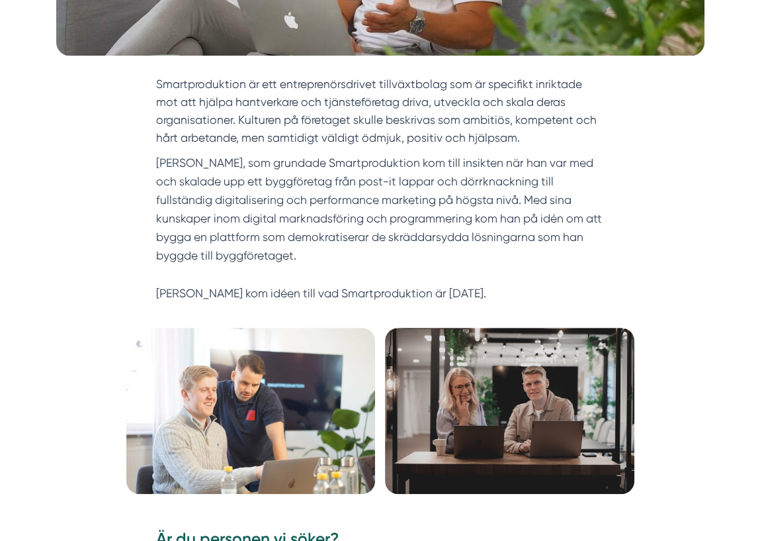
scroll to position [441, 0]
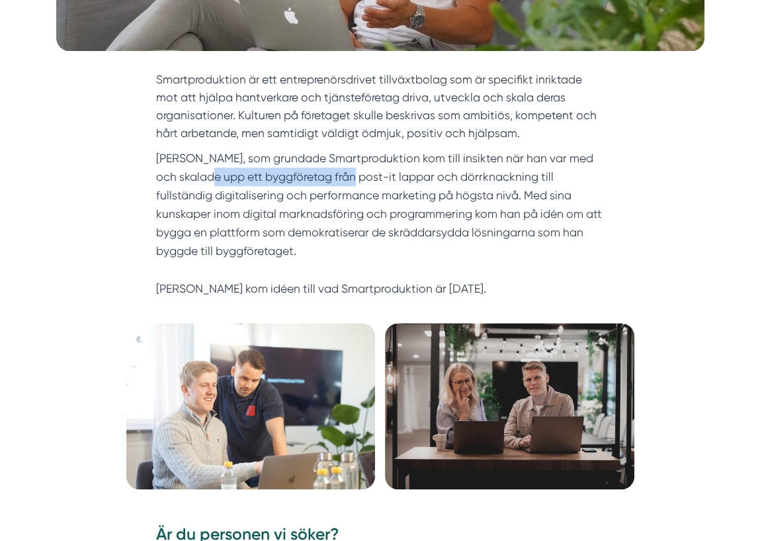
drag, startPoint x: 187, startPoint y: 179, endPoint x: 325, endPoint y: 179, distance: 137.6
click at [325, 179] on p "Victor, som grundade Smartproduktion kom till insikten när han var med och skal…" at bounding box center [380, 224] width 448 height 150
click at [391, 206] on p "Victor, som grundade Smartproduktion kom till insikten när han var med och skal…" at bounding box center [380, 224] width 448 height 150
drag, startPoint x: 196, startPoint y: 197, endPoint x: 343, endPoint y: 197, distance: 146.2
click at [343, 197] on p "Victor, som grundade Smartproduktion kom till insikten när han var med och skal…" at bounding box center [380, 224] width 448 height 150
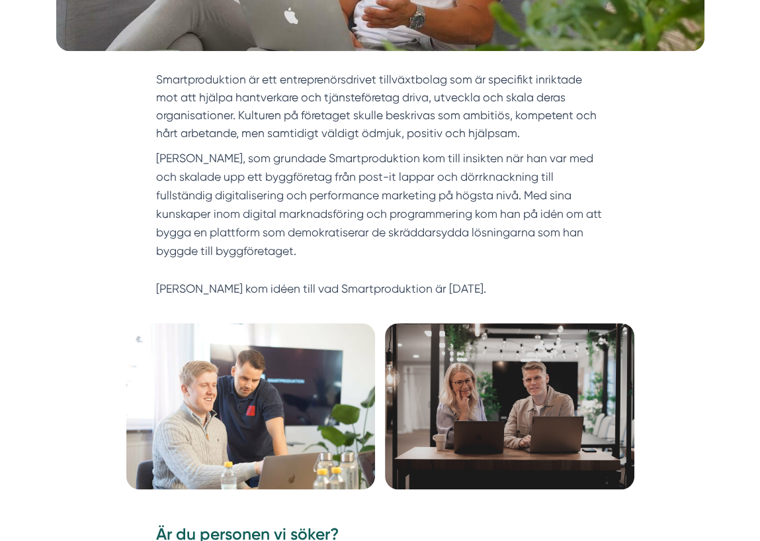
click at [374, 233] on p "Victor, som grundade Smartproduktion kom till insikten när han var med och skal…" at bounding box center [380, 224] width 448 height 150
drag, startPoint x: 207, startPoint y: 212, endPoint x: 356, endPoint y: 212, distance: 148.9
click at [356, 212] on p "Victor, som grundade Smartproduktion kom till insikten när han var med och skal…" at bounding box center [380, 224] width 448 height 150
click at [367, 254] on p "Victor, som grundade Smartproduktion kom till insikten när han var med och skal…" at bounding box center [380, 224] width 448 height 150
drag, startPoint x: 230, startPoint y: 231, endPoint x: 420, endPoint y: 230, distance: 190.5
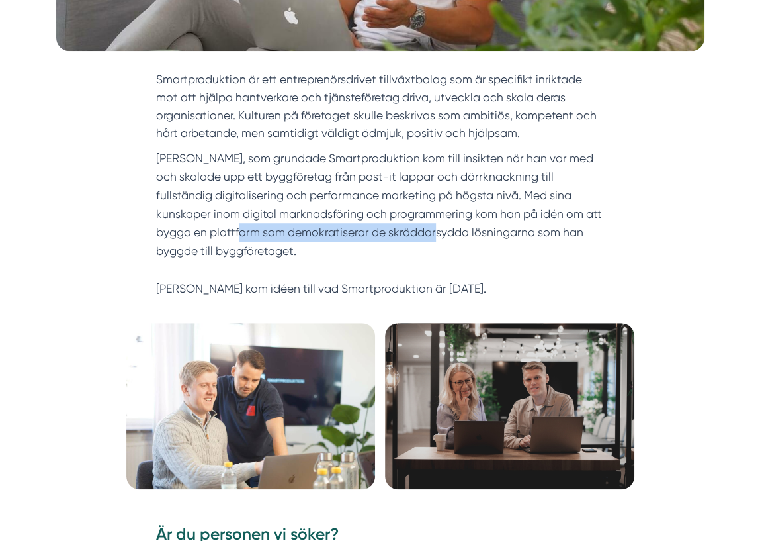
click at [421, 230] on p "Victor, som grundade Smartproduktion kom till insikten när han var med och skal…" at bounding box center [380, 224] width 448 height 150
click at [424, 247] on p "Victor, som grundade Smartproduktion kom till insikten när han var med och skal…" at bounding box center [380, 224] width 448 height 150
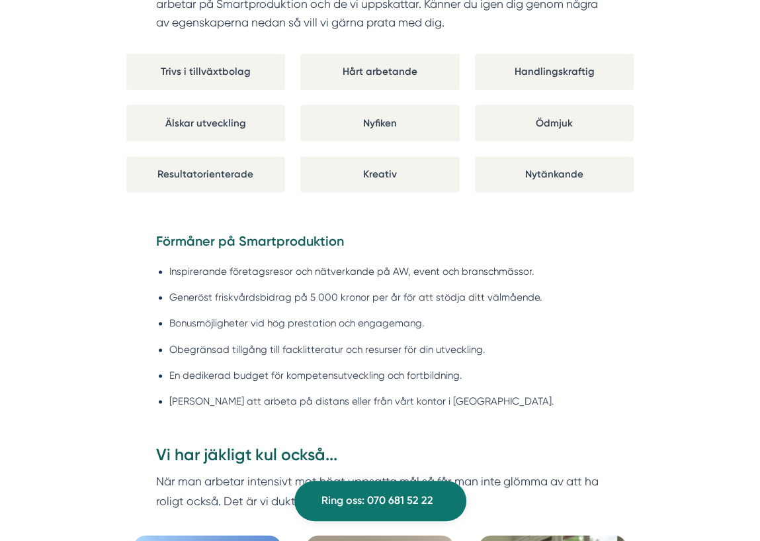
scroll to position [1130, 0]
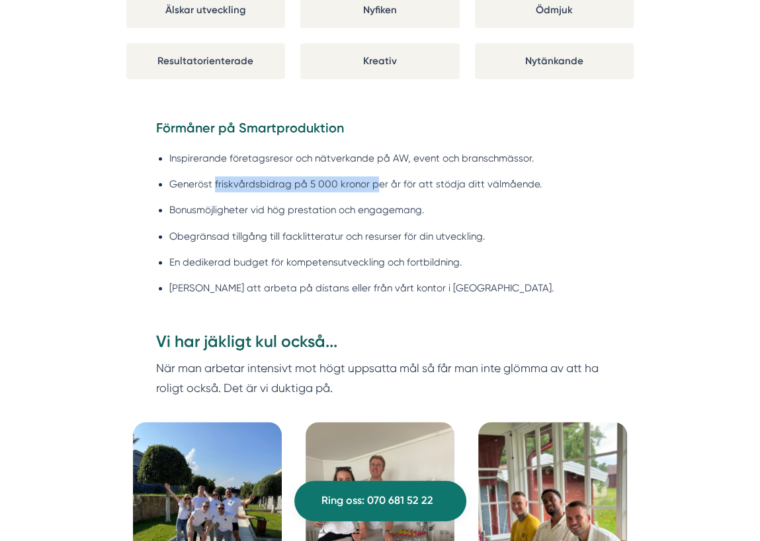
drag, startPoint x: 214, startPoint y: 181, endPoint x: 374, endPoint y: 189, distance: 160.3
click at [374, 189] on li "Generöst friskvårdsbidrag på 5 000 kronor per år för att stödja ditt välmående." at bounding box center [386, 184] width 435 height 16
click at [431, 220] on ul "Inspirerande företagsresor och nätverkande på AW, event och branschmässor. Gene…" at bounding box center [380, 226] width 448 height 169
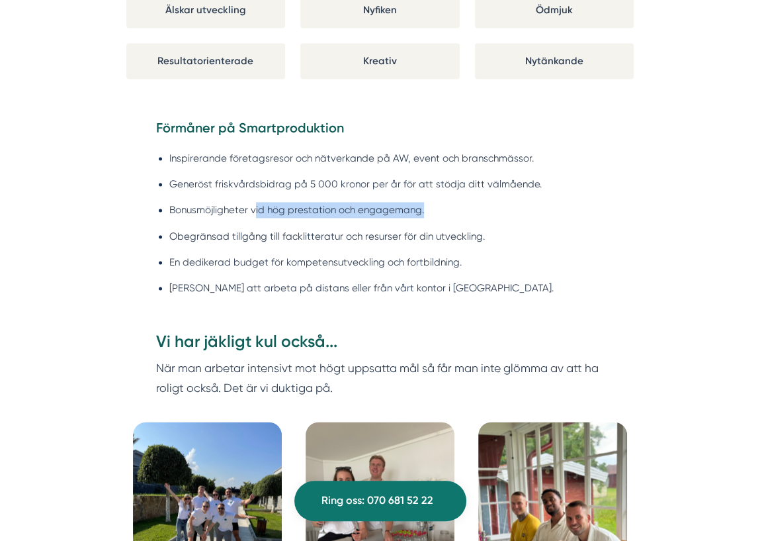
drag, startPoint x: 256, startPoint y: 204, endPoint x: 423, endPoint y: 206, distance: 166.7
click at [423, 206] on li "Bonusmöjligheter vid hög prestation och engagemang." at bounding box center [386, 210] width 435 height 16
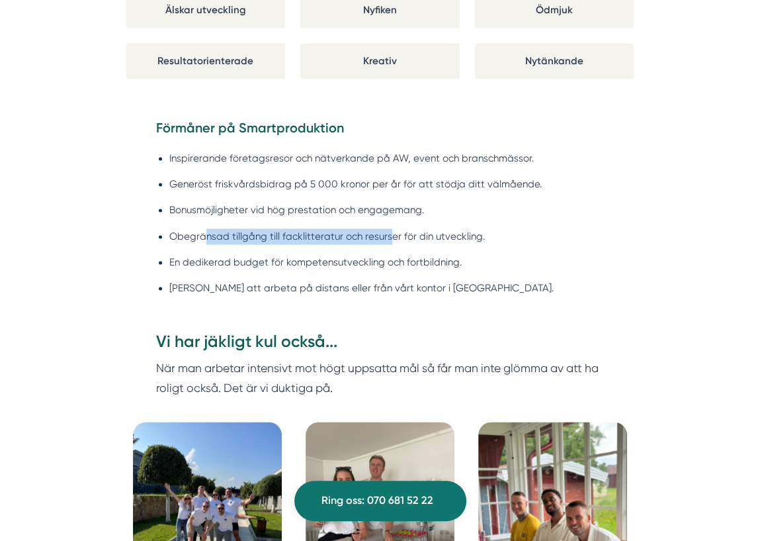
drag, startPoint x: 206, startPoint y: 236, endPoint x: 384, endPoint y: 236, distance: 178.6
click at [384, 236] on li "Obegränsad tillgång till facklitteratur och resurser för din utveckling." at bounding box center [386, 236] width 435 height 16
click at [359, 273] on ul "Inspirerande företagsresor och nätverkande på AW, event och branschmässor. Gene…" at bounding box center [380, 226] width 448 height 169
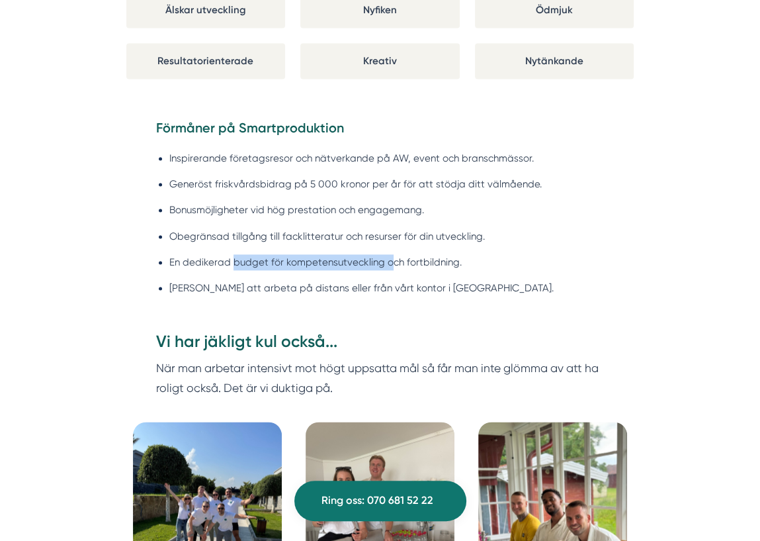
drag, startPoint x: 232, startPoint y: 264, endPoint x: 392, endPoint y: 264, distance: 159.4
click at [392, 264] on li "En dedikerad budget för kompetensutveckling och fortbildning." at bounding box center [386, 262] width 435 height 16
click at [347, 296] on ul "Inspirerande företagsresor och nätverkande på AW, event och branschmässor. Gene…" at bounding box center [380, 226] width 448 height 169
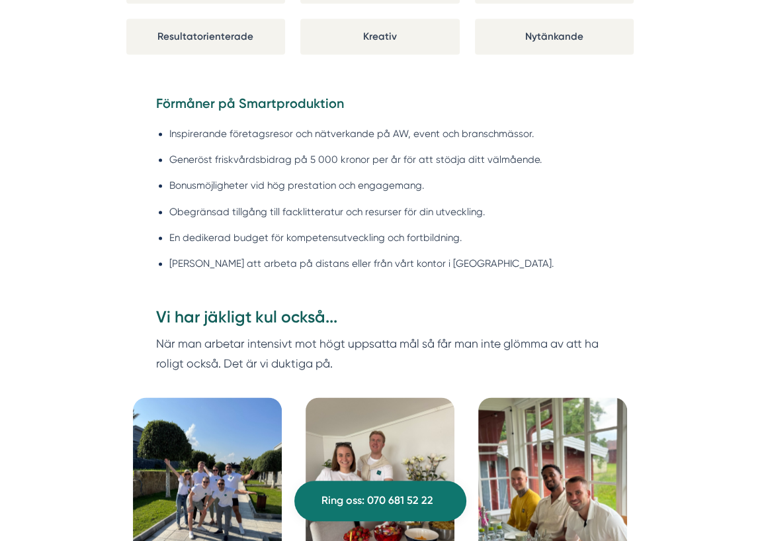
scroll to position [1164, 0]
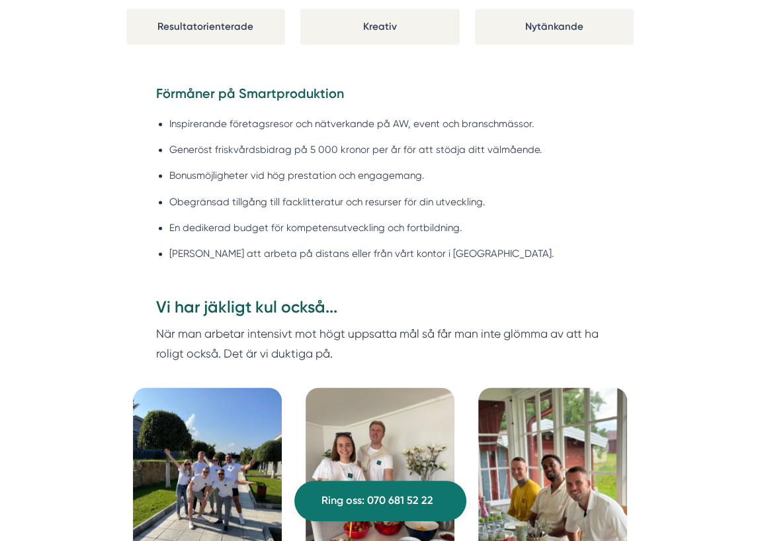
drag, startPoint x: 221, startPoint y: 253, endPoint x: 367, endPoint y: 253, distance: 145.6
click at [367, 253] on li "Frihet att arbeta på distans eller från vårt kontor i Stockholm." at bounding box center [386, 253] width 435 height 16
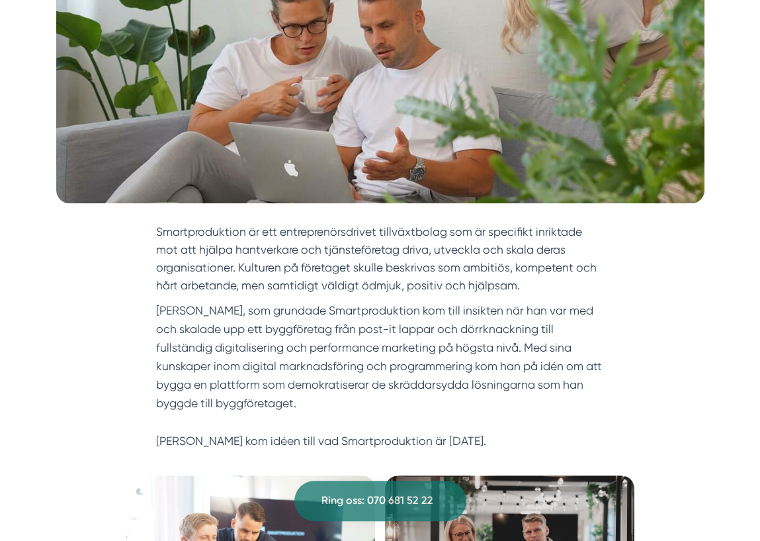
scroll to position [0, 0]
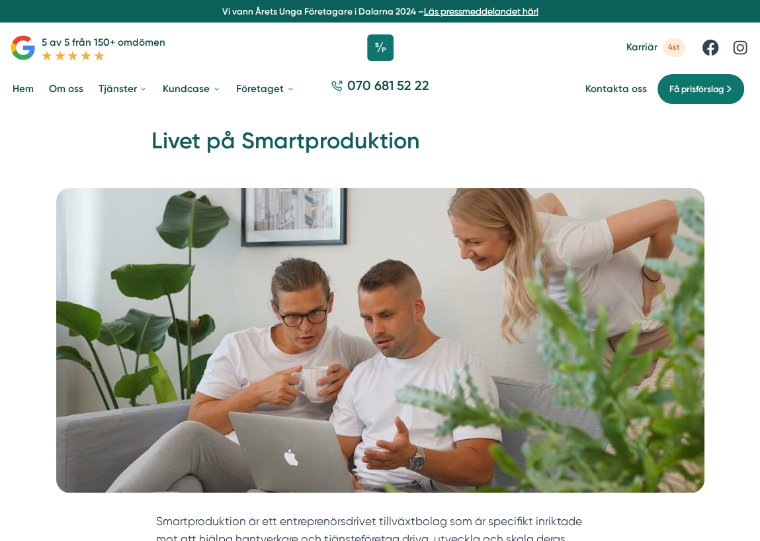
click at [653, 170] on div "Hem » Karriär » Livet på Smartproduktion Livet på Smartproduktion" at bounding box center [380, 148] width 760 height 77
click at [644, 164] on div "Hem » Karriär » Livet på Smartproduktion Livet på Smartproduktion" at bounding box center [380, 148] width 760 height 77
click at [72, 89] on link "Om oss" at bounding box center [66, 89] width 40 height 33
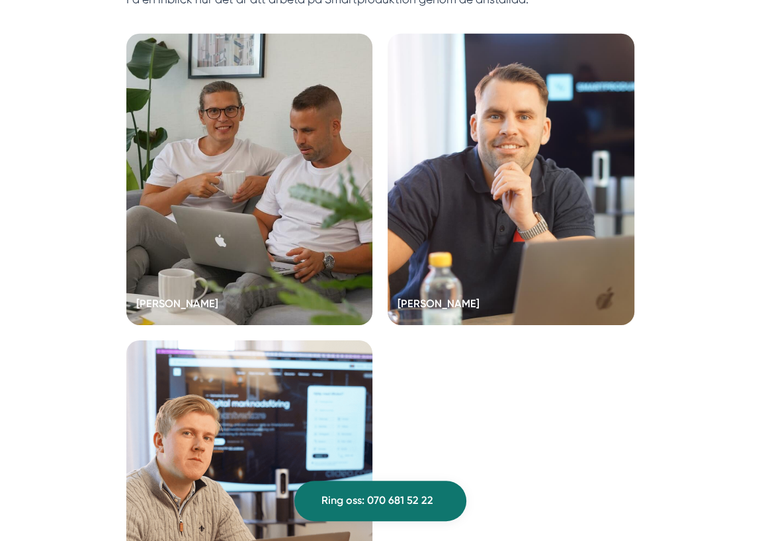
scroll to position [2506, 0]
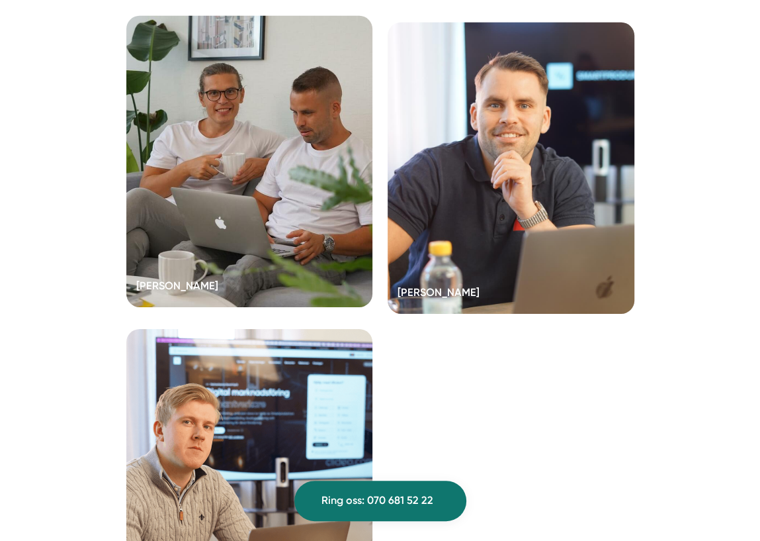
click at [236, 247] on div at bounding box center [249, 161] width 247 height 291
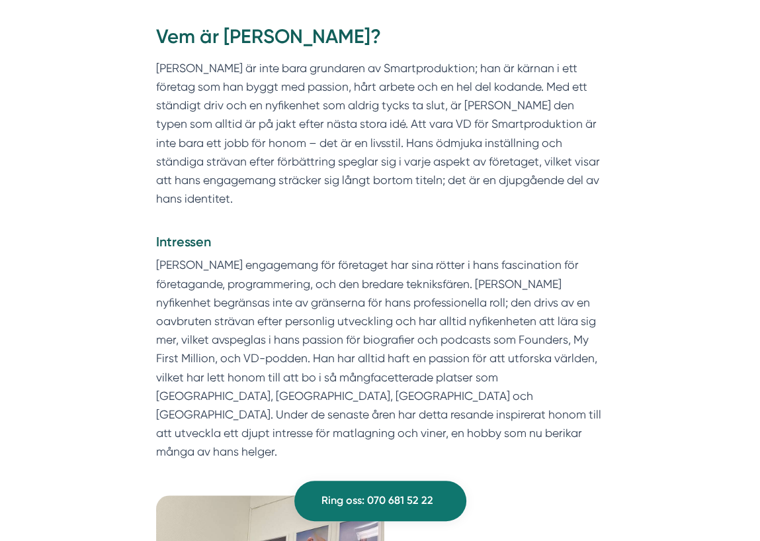
scroll to position [572, 0]
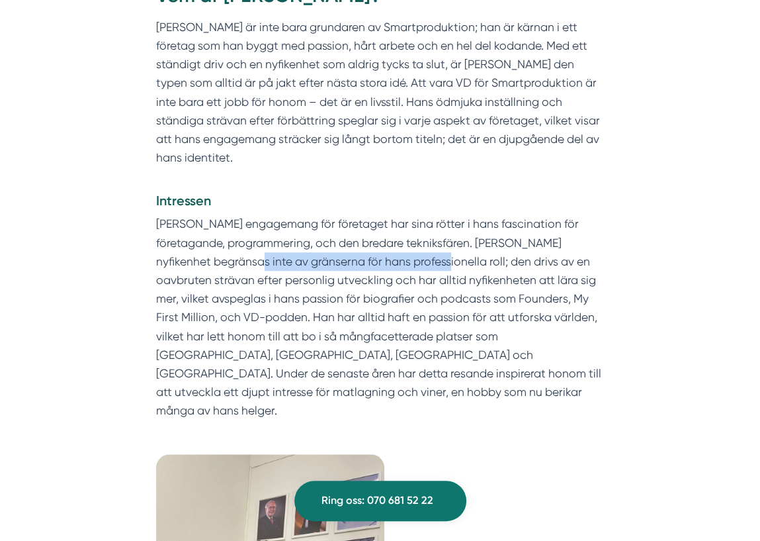
drag, startPoint x: 233, startPoint y: 261, endPoint x: 423, endPoint y: 262, distance: 190.5
click at [423, 262] on p "Victors djupa engagemang för företaget har sina rötter i hans fascination för f…" at bounding box center [380, 316] width 448 height 205
click at [410, 296] on p "Victors djupa engagemang för företaget har sina rötter i hans fascination för f…" at bounding box center [380, 316] width 448 height 205
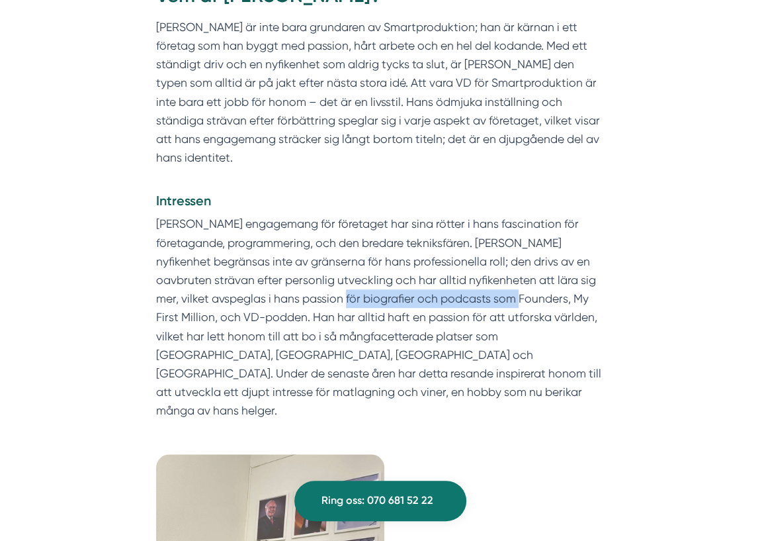
drag, startPoint x: 320, startPoint y: 296, endPoint x: 506, endPoint y: 298, distance: 185.9
click at [506, 298] on p "Victors djupa engagemang för företaget har sina rötter i hans fascination för f…" at bounding box center [380, 316] width 448 height 205
click at [478, 333] on p "Victors djupa engagemang för företaget har sina rötter i hans fascination för f…" at bounding box center [380, 316] width 448 height 205
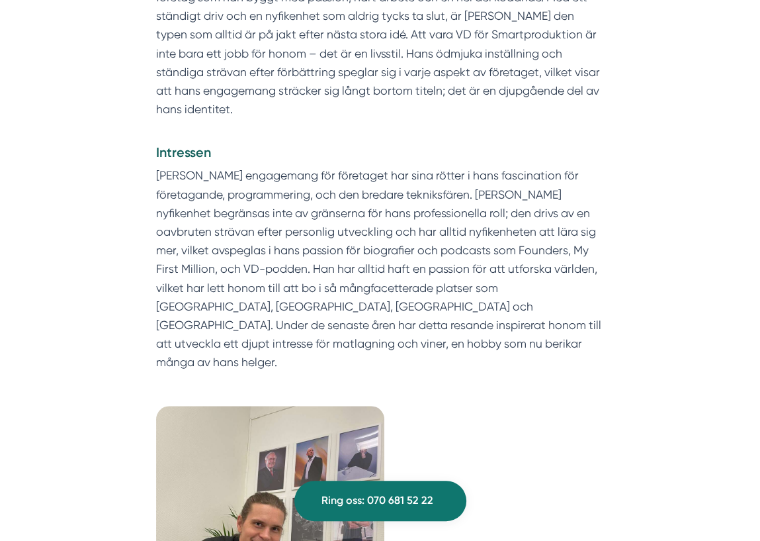
scroll to position [620, 0]
drag, startPoint x: 214, startPoint y: 288, endPoint x: 458, endPoint y: 288, distance: 244.1
click at [458, 288] on p "Victors djupa engagemang för företaget har sina rötter i hans fascination för f…" at bounding box center [380, 269] width 448 height 205
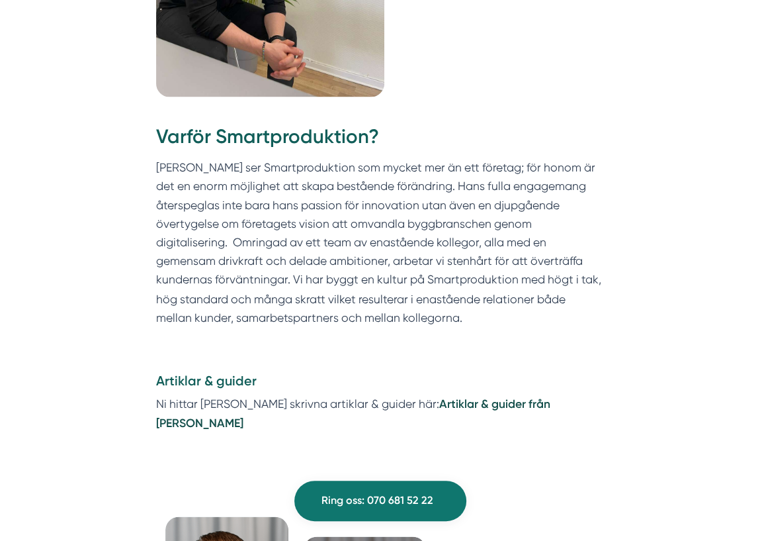
scroll to position [1235, 0]
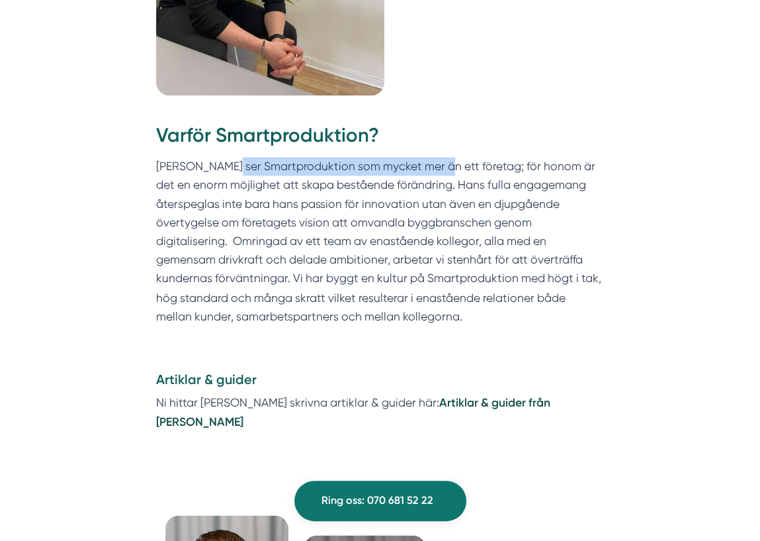
drag, startPoint x: 226, startPoint y: 154, endPoint x: 431, endPoint y: 155, distance: 205.8
click at [431, 157] on p "Victor ser Smartproduktion som mycket mer än ett företag; för honom är det en e…" at bounding box center [380, 241] width 448 height 168
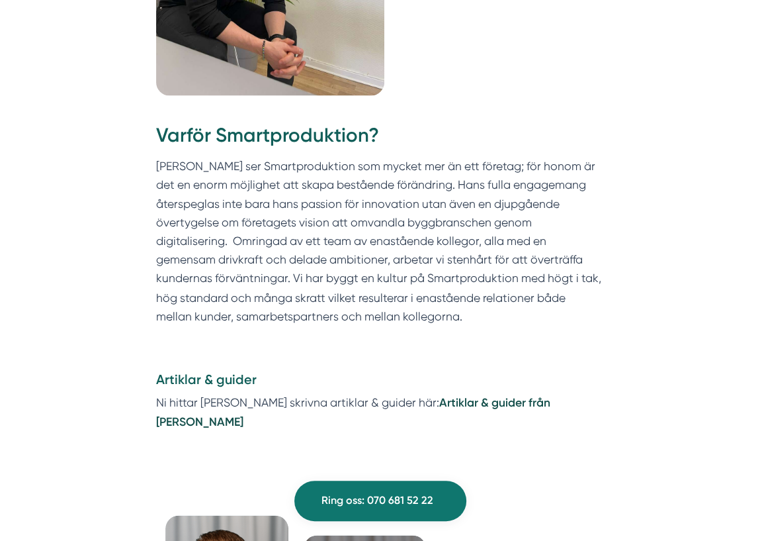
click at [420, 223] on p "Victor ser Smartproduktion som mycket mer än ett företag; för honom är det en e…" at bounding box center [380, 241] width 448 height 168
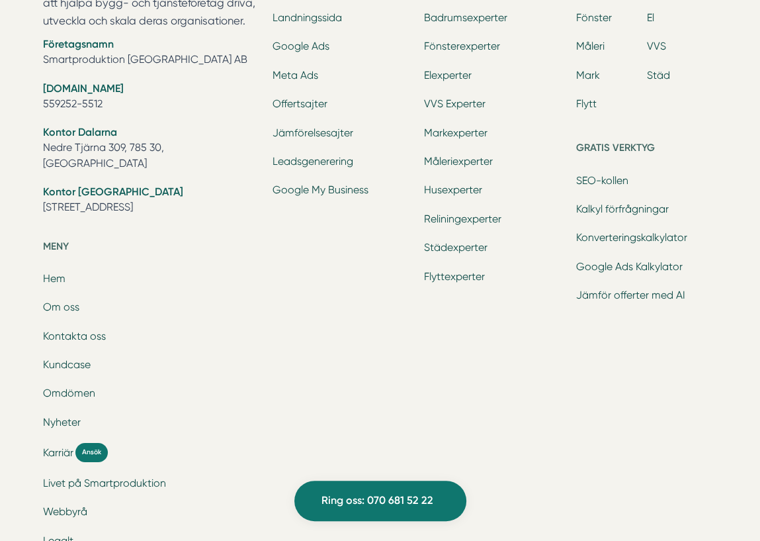
scroll to position [2672, 0]
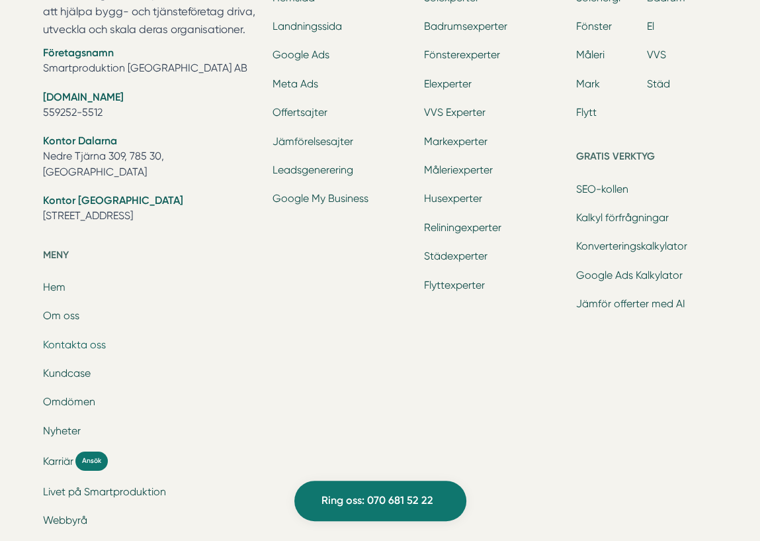
click at [81, 338] on link "Kontakta oss" at bounding box center [74, 344] width 63 height 13
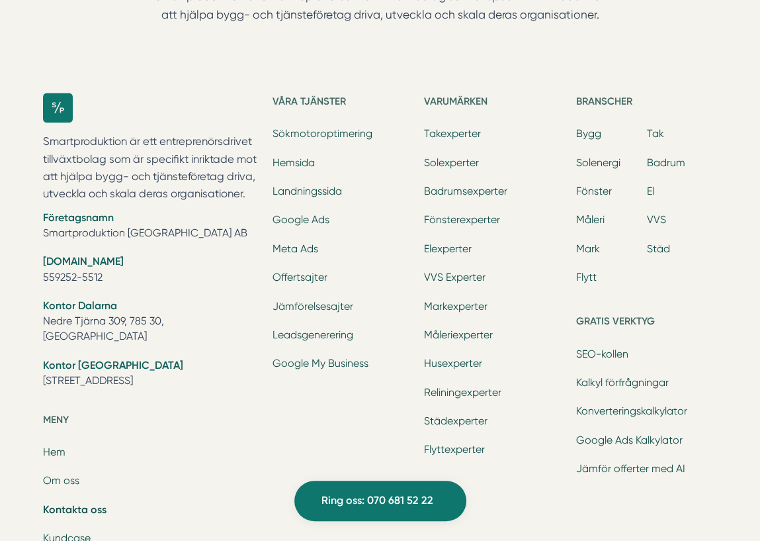
scroll to position [1515, 0]
